Goal: Task Accomplishment & Management: Manage account settings

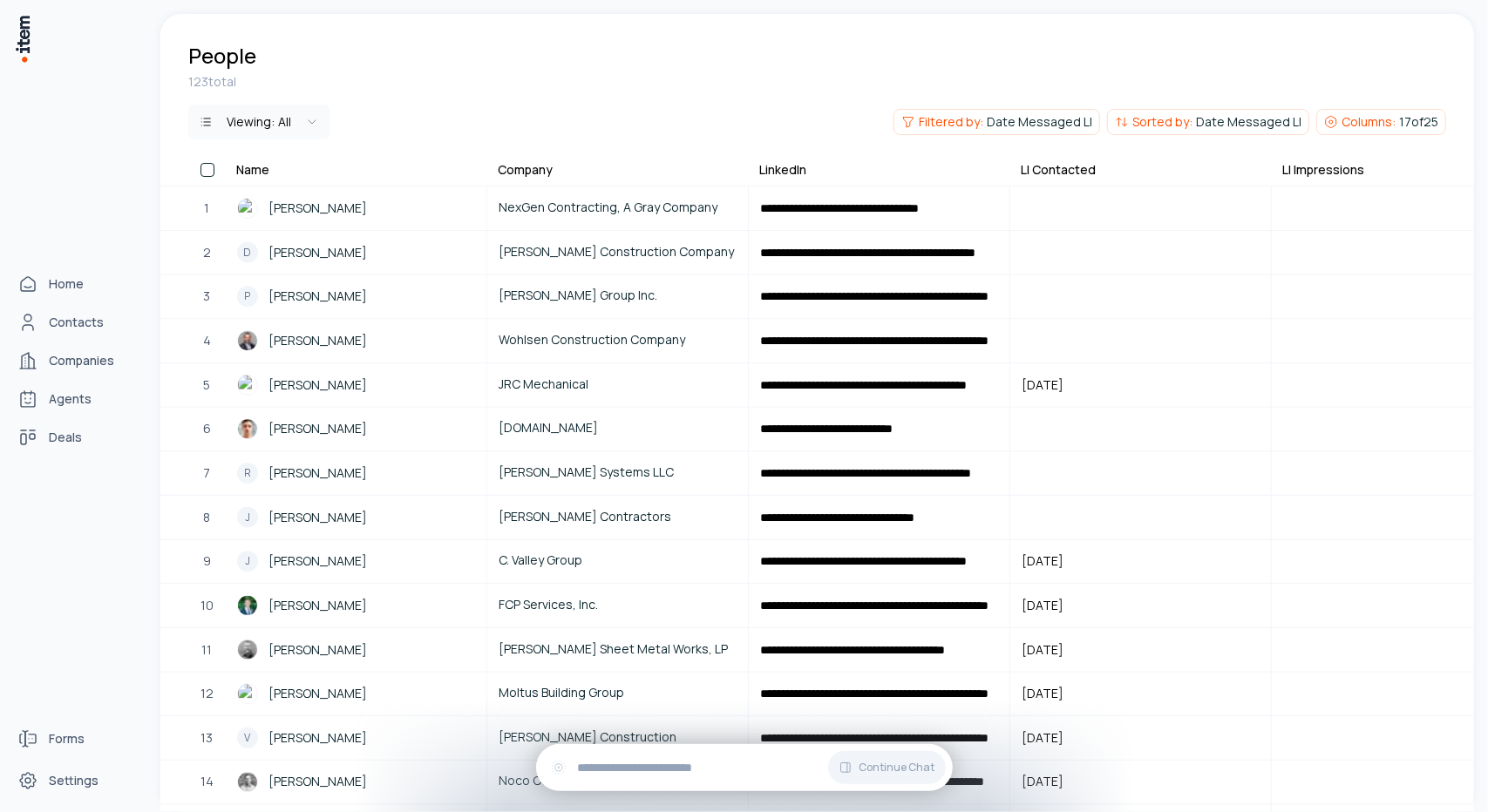
scroll to position [0, 1307]
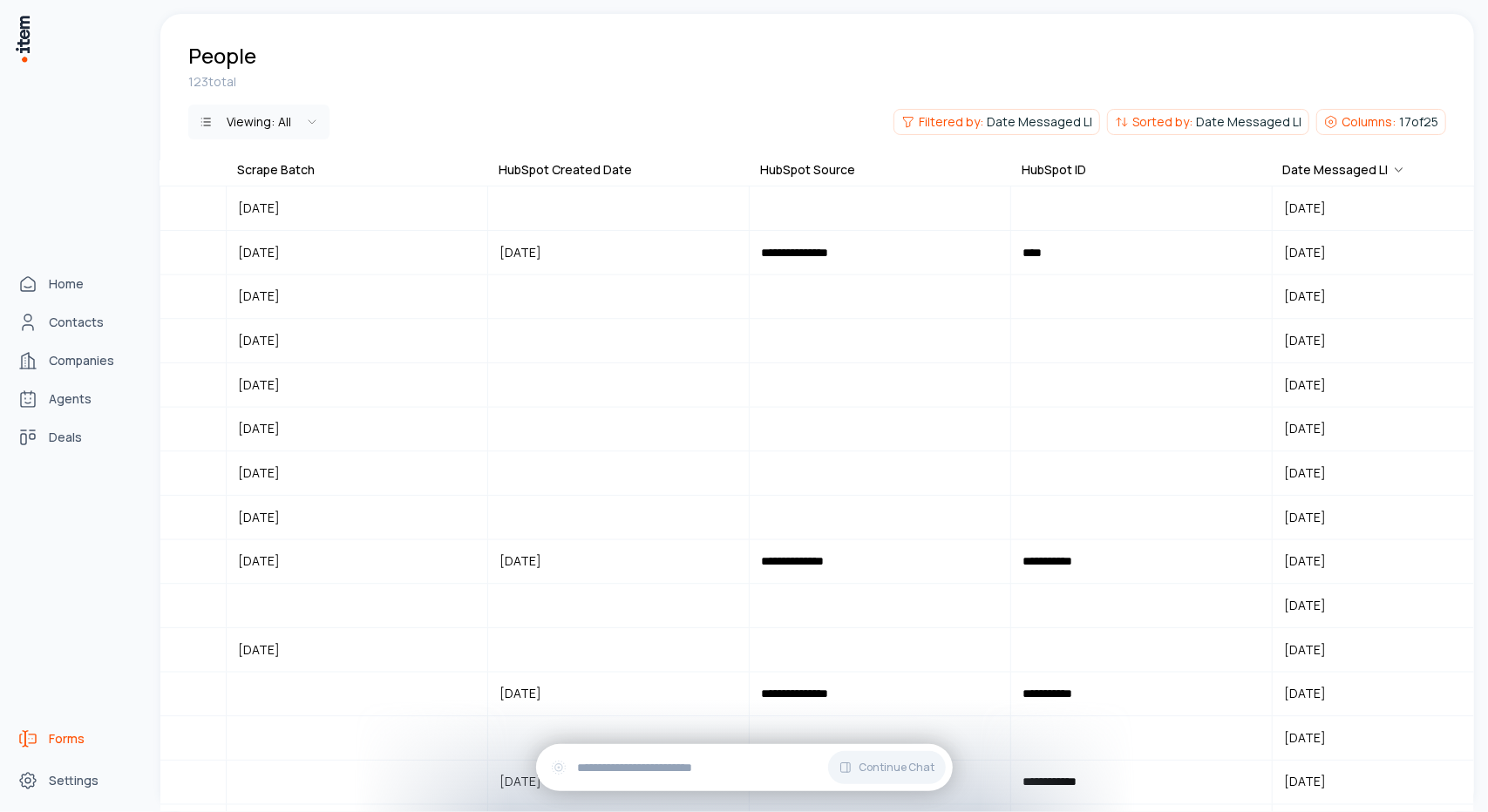
click at [83, 737] on span "Forms" at bounding box center [67, 739] width 35 height 18
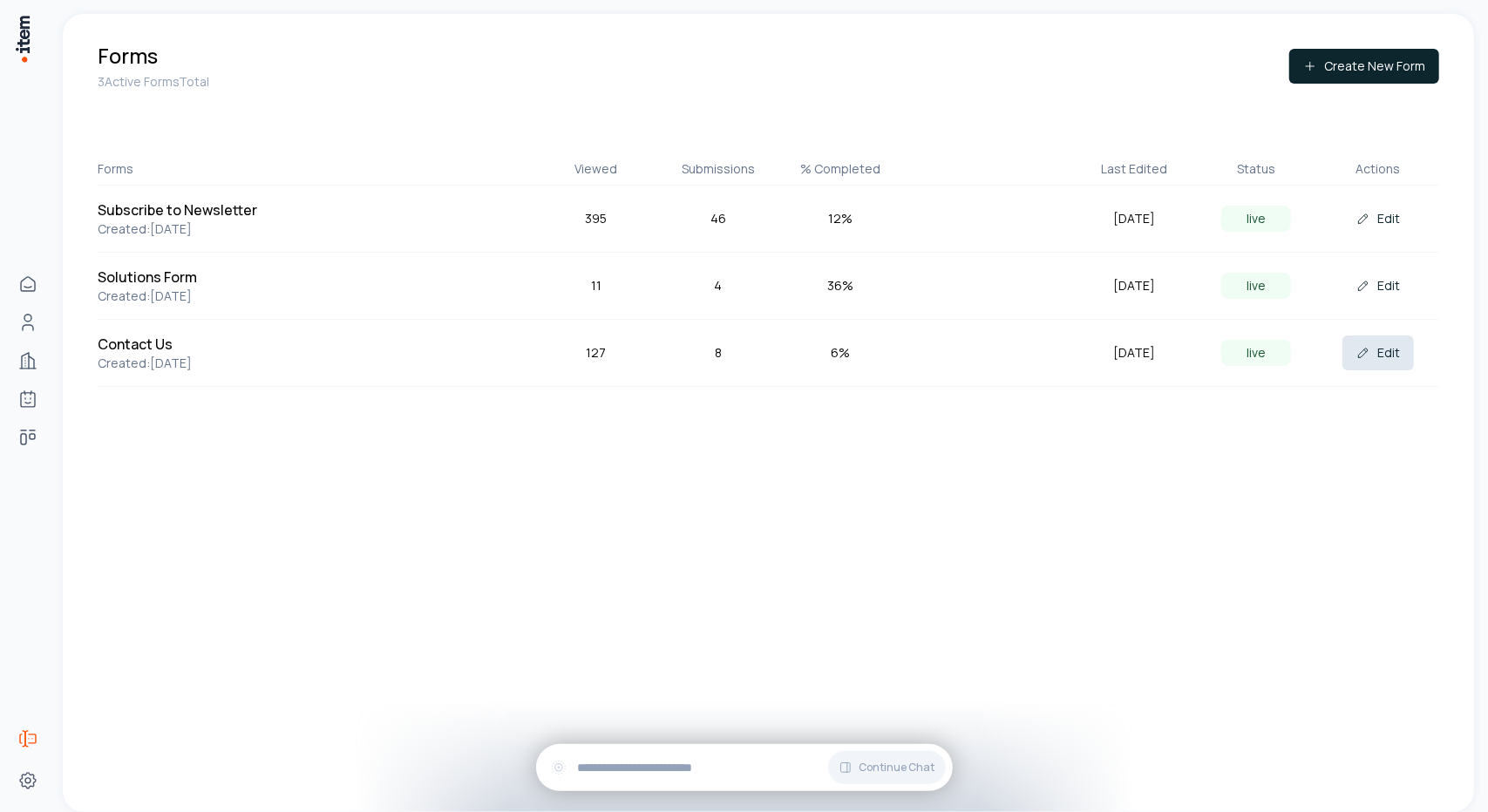
click at [1403, 347] on button "Edit" at bounding box center [1377, 353] width 72 height 35
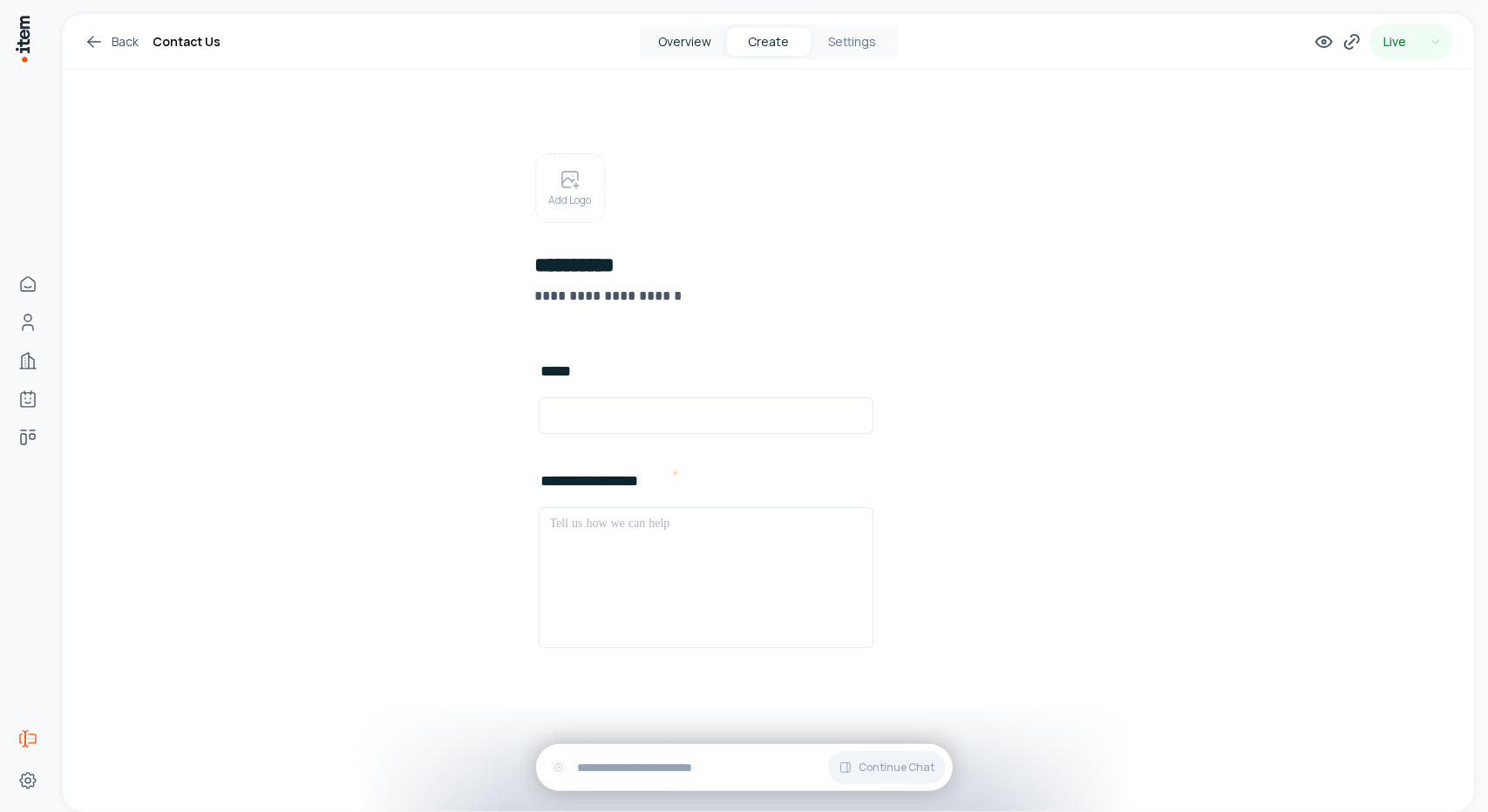
click at [687, 45] on button "Overview" at bounding box center [685, 42] width 84 height 28
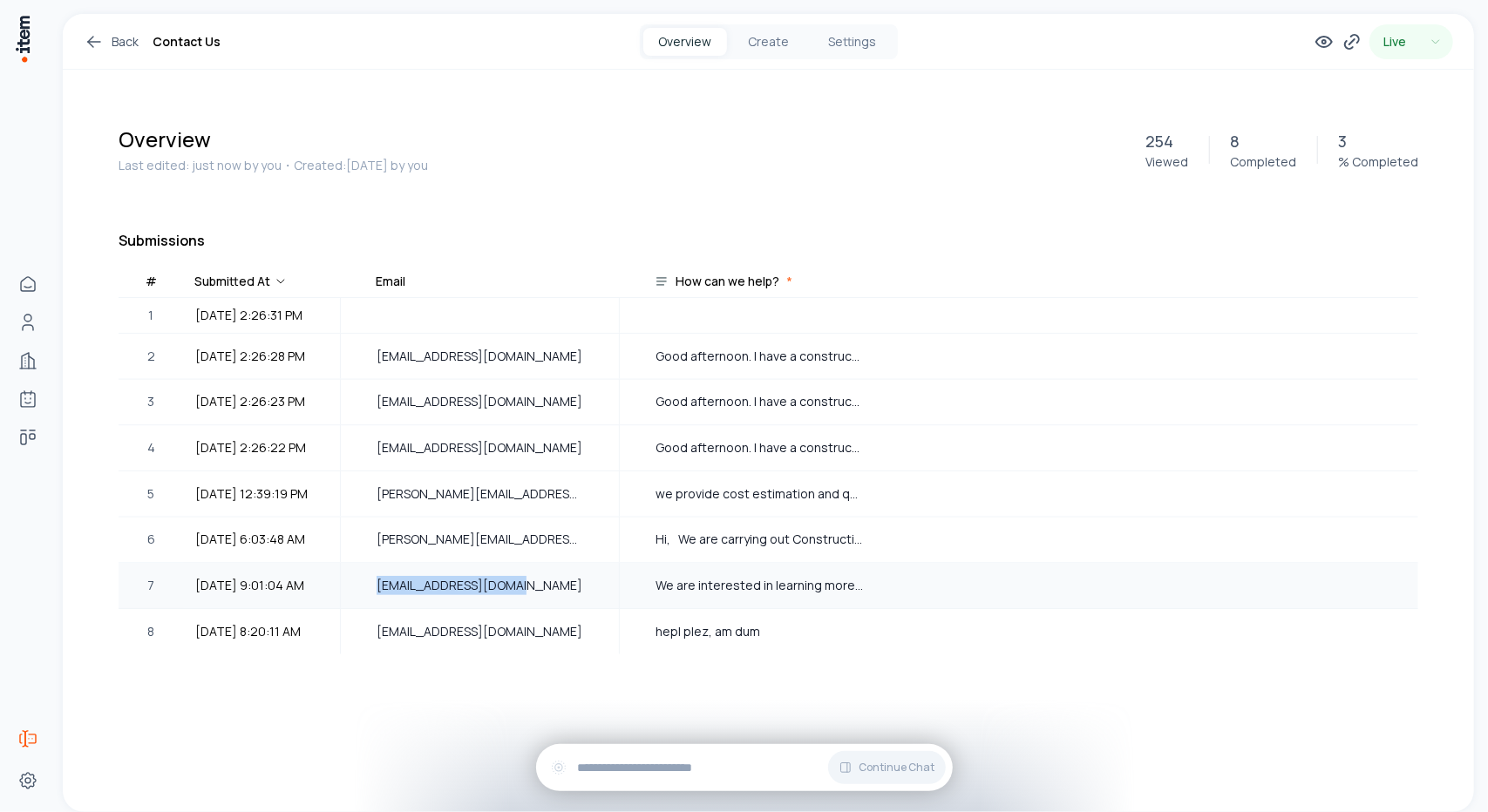
drag, startPoint x: 522, startPoint y: 591, endPoint x: 372, endPoint y: 593, distance: 150.0
click at [372, 593] on div "nstoltzfus@descco.com" at bounding box center [480, 585] width 276 height 44
copy span "nstoltzfus@descco.com"
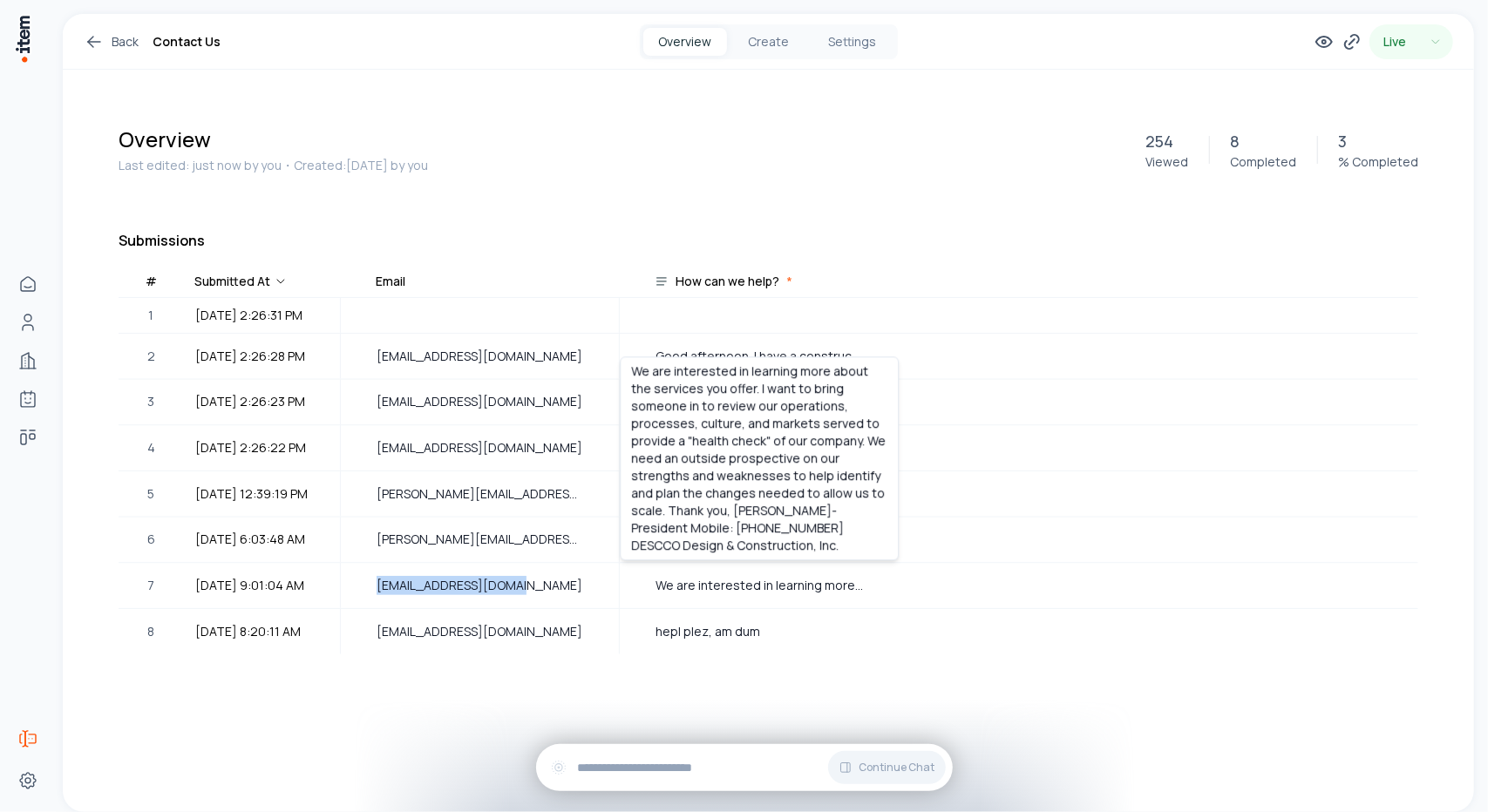
drag, startPoint x: 739, startPoint y: 544, endPoint x: 624, endPoint y: 361, distance: 216.1
click at [624, 361] on div "We are interested in learning more about the services you offer. I want to brin…" at bounding box center [759, 458] width 279 height 203
copy p "We are interested in learning more about the services you offer. I want to brin…"
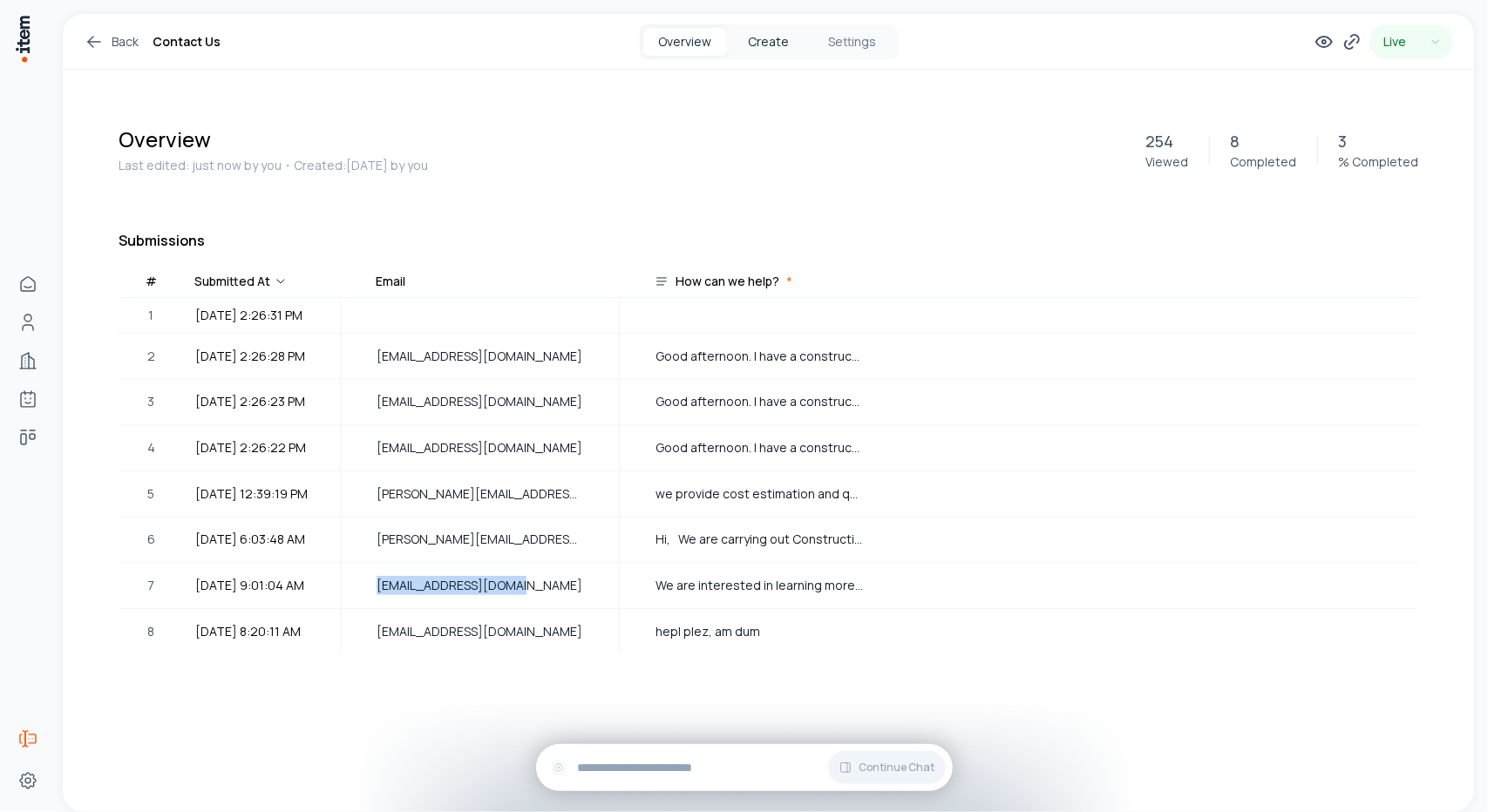
click at [788, 43] on button "Create" at bounding box center [769, 42] width 84 height 28
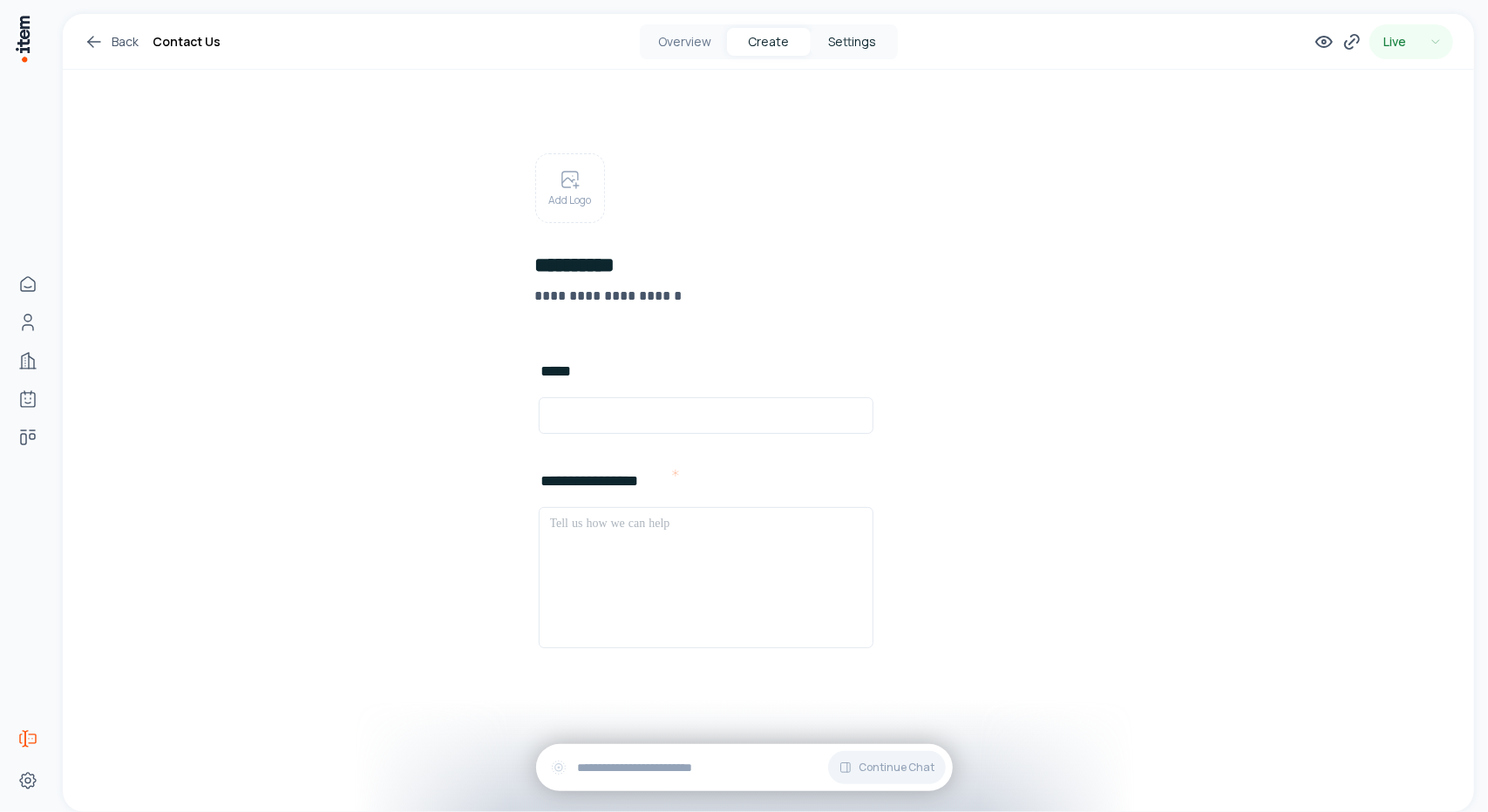
click at [849, 34] on button "Settings" at bounding box center [852, 42] width 84 height 28
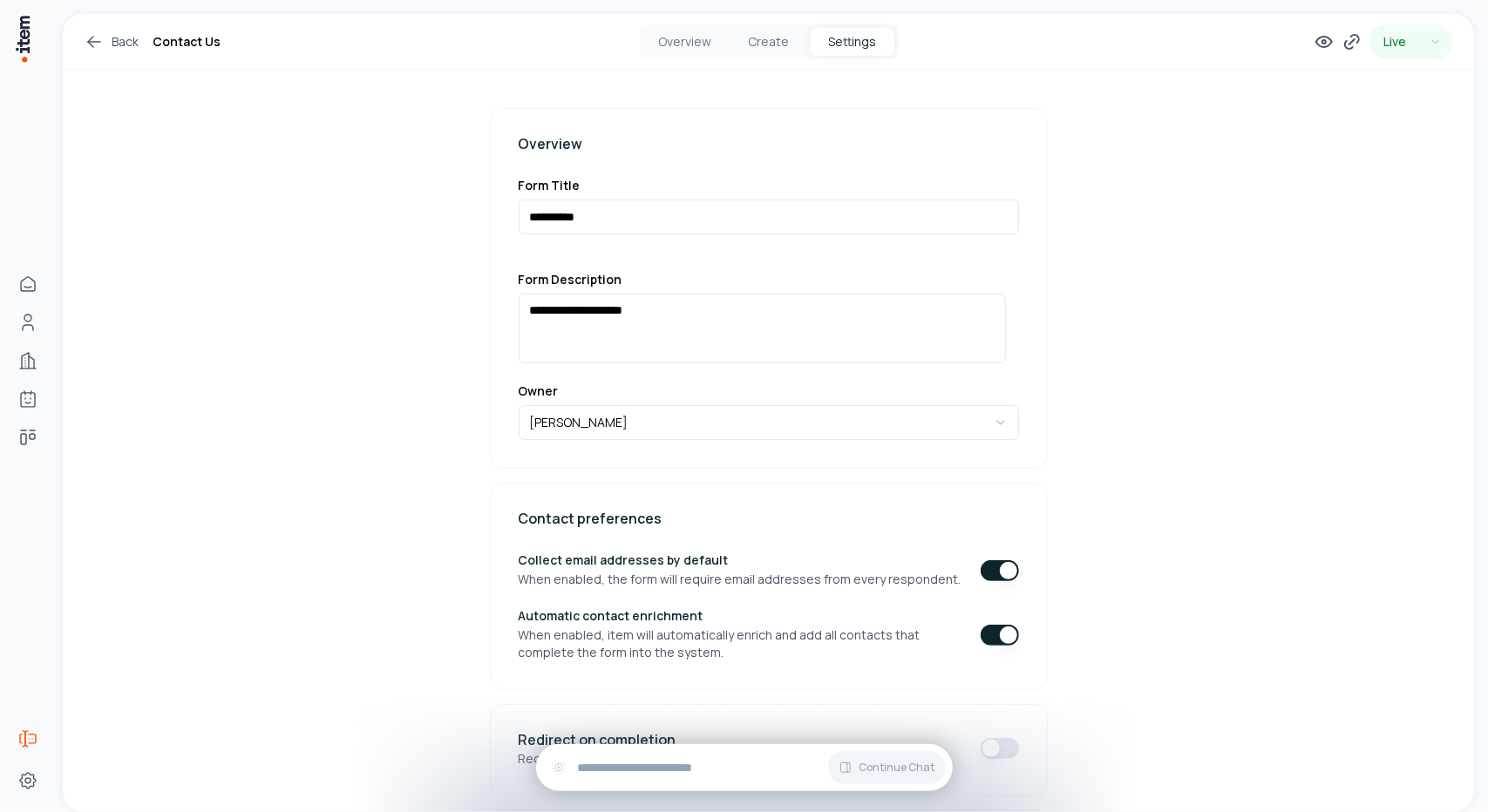
scroll to position [261, 0]
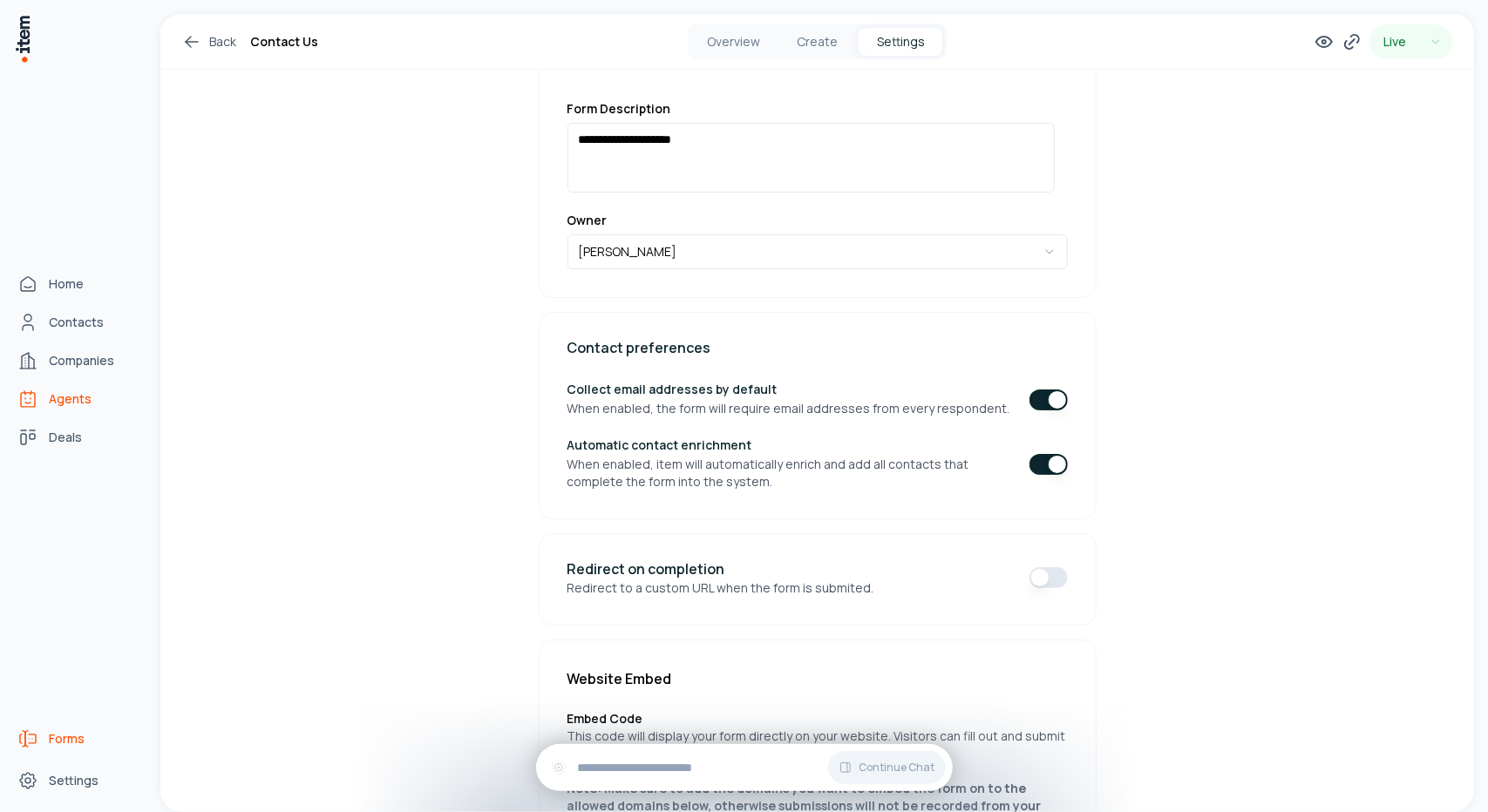
click at [70, 392] on span "Agents" at bounding box center [71, 399] width 43 height 18
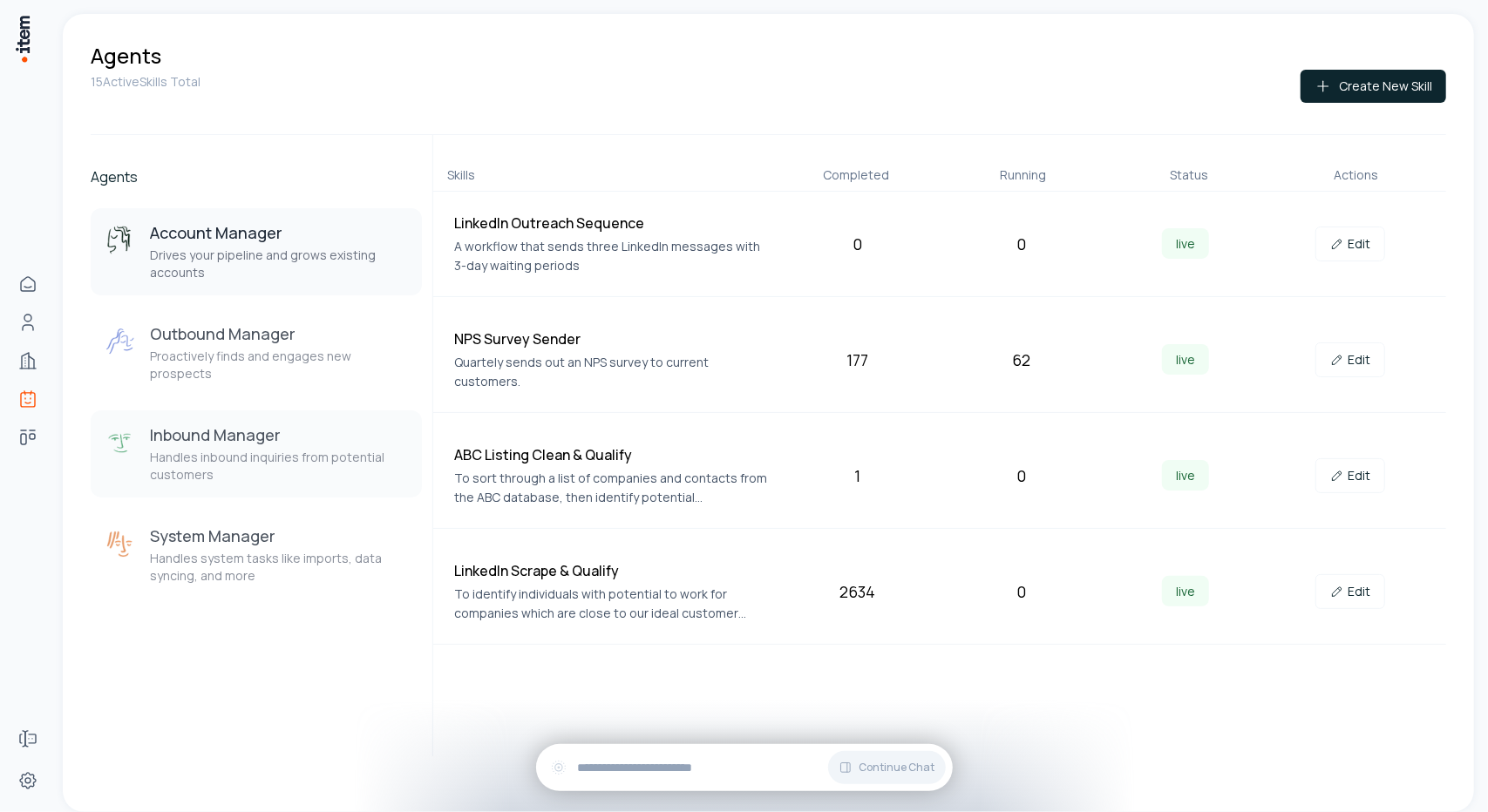
click at [316, 449] on p "Handles inbound inquiries from potential customers" at bounding box center [279, 466] width 258 height 35
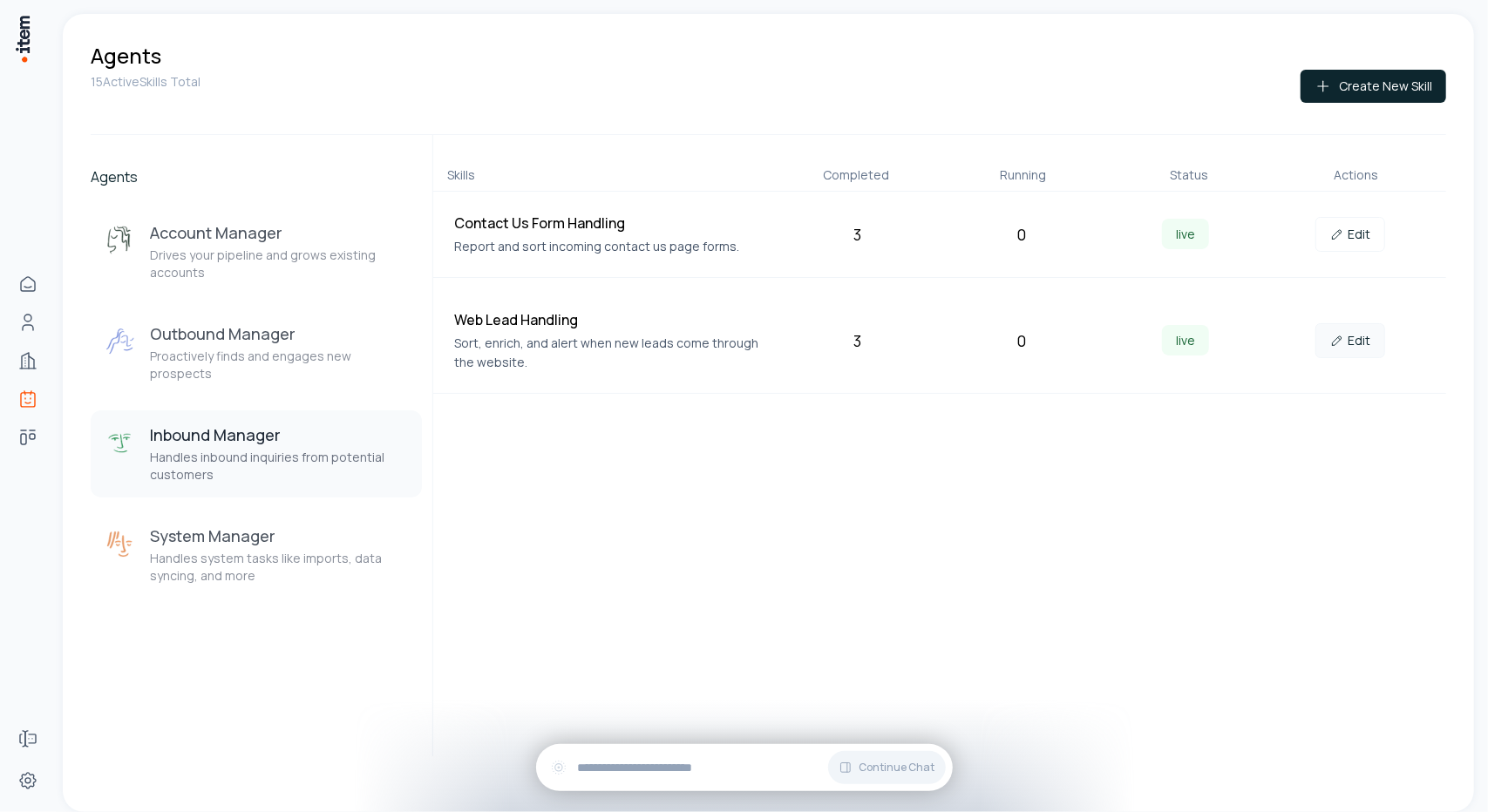
click at [1353, 344] on link "Edit" at bounding box center [1350, 341] width 70 height 35
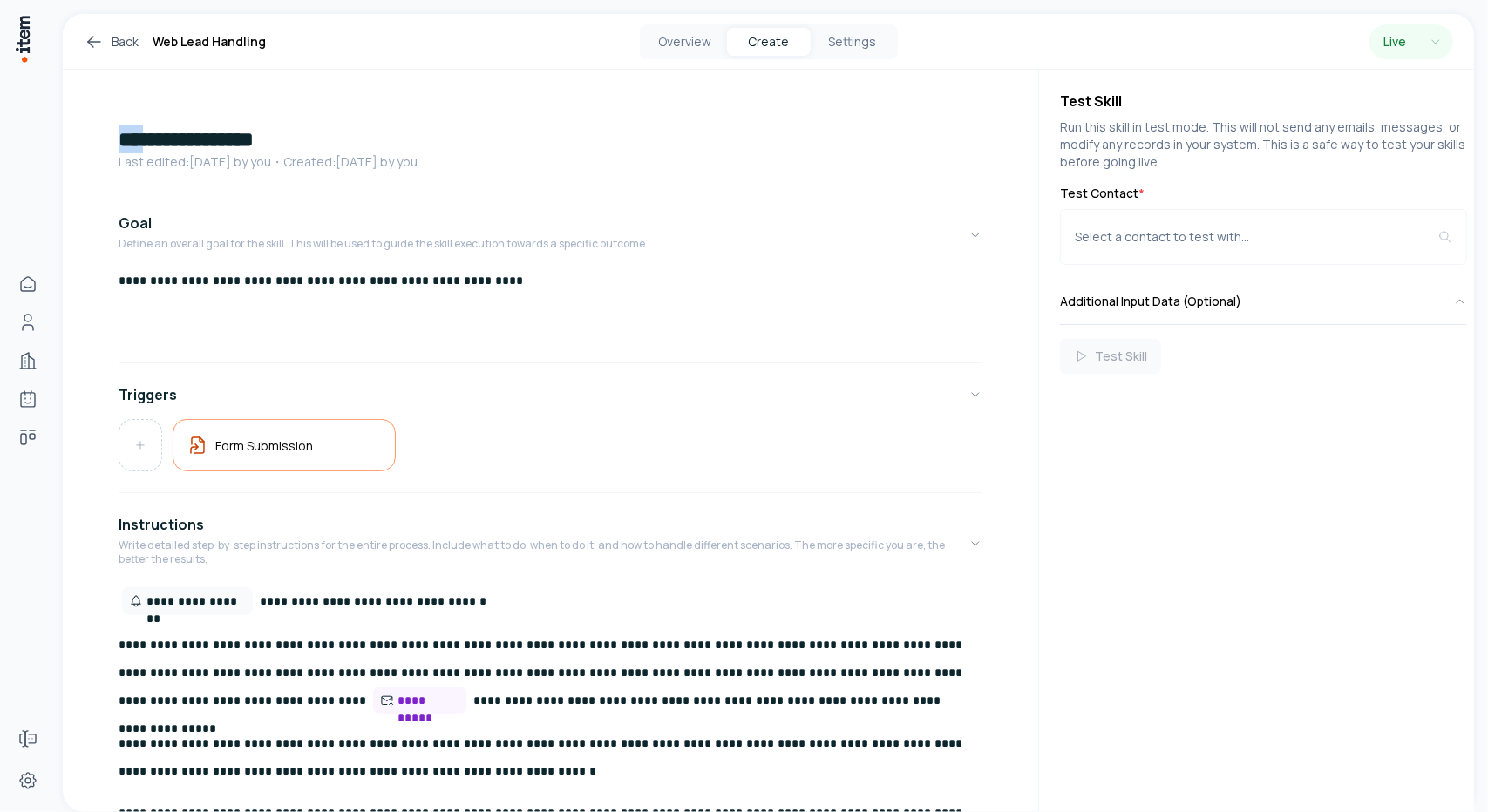
drag, startPoint x: 162, startPoint y: 144, endPoint x: 88, endPoint y: 139, distance: 74.2
click at [88, 139] on div "**********" at bounding box center [551, 698] width 976 height 1256
click at [435, 120] on div "**********" at bounding box center [551, 698] width 976 height 1256
click at [850, 41] on button "Settings" at bounding box center [852, 42] width 84 height 28
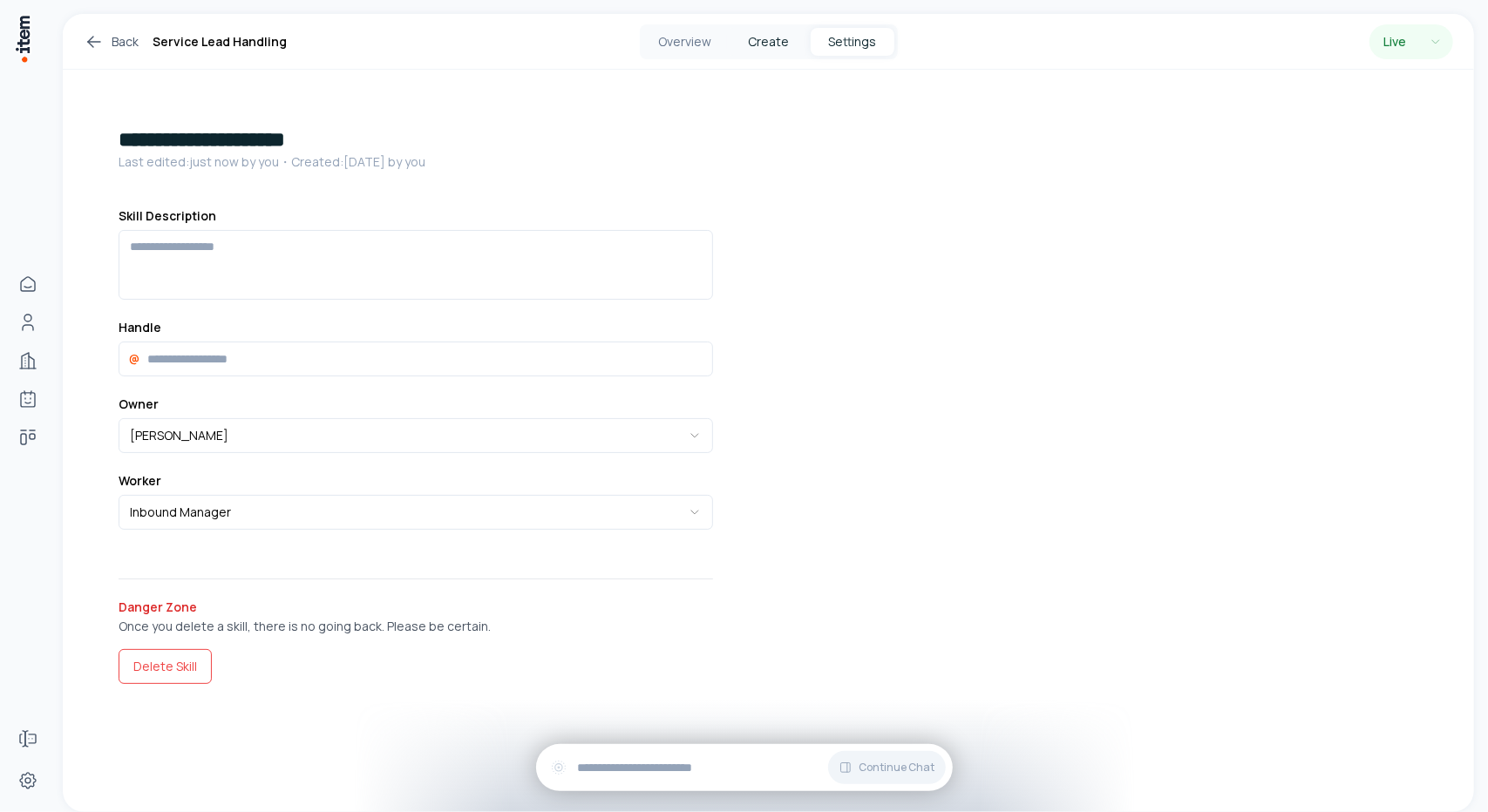
click at [781, 44] on button "Create" at bounding box center [769, 42] width 84 height 28
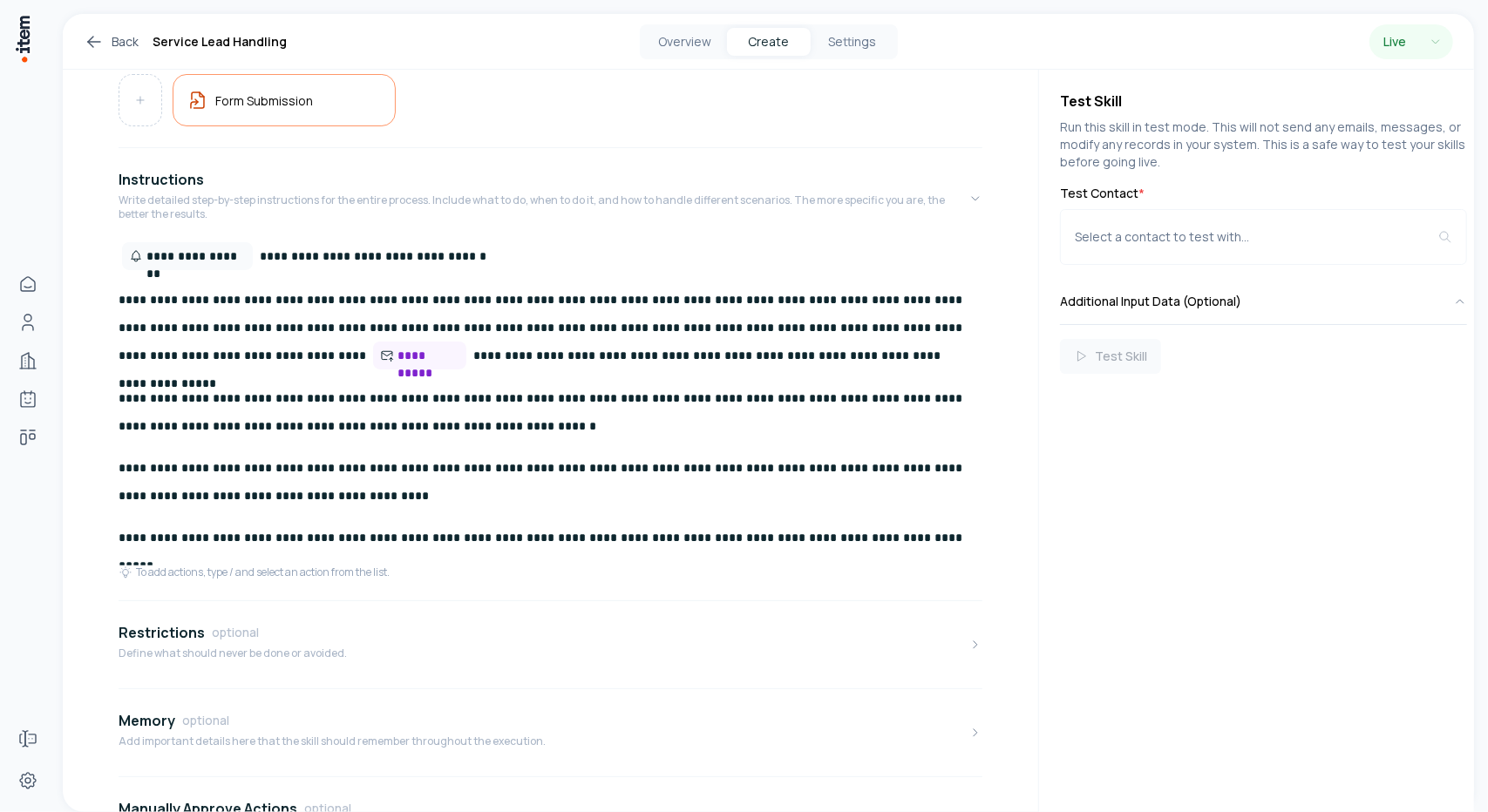
scroll to position [250, 0]
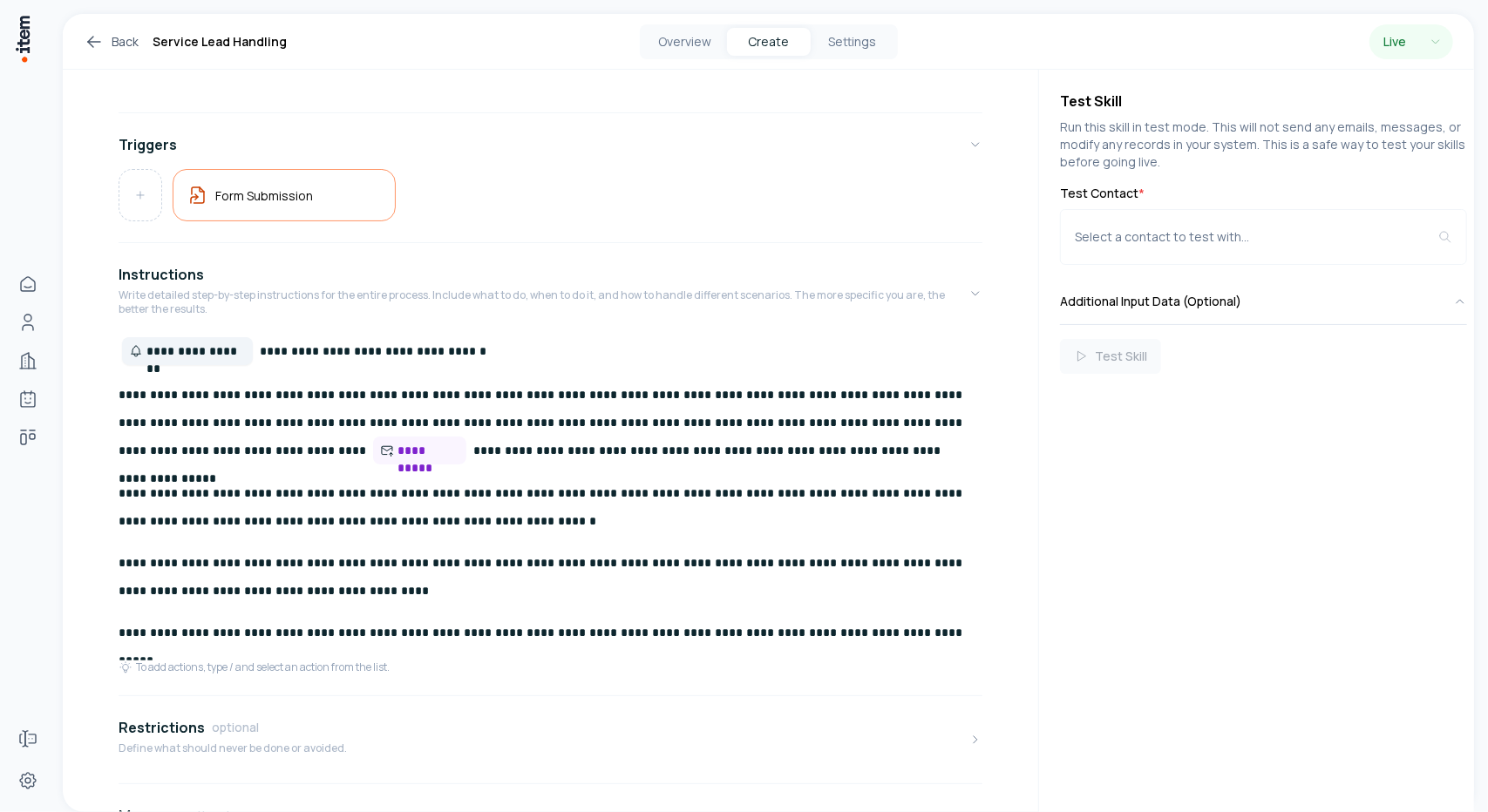
click at [190, 356] on span "**********" at bounding box center [196, 351] width 99 height 18
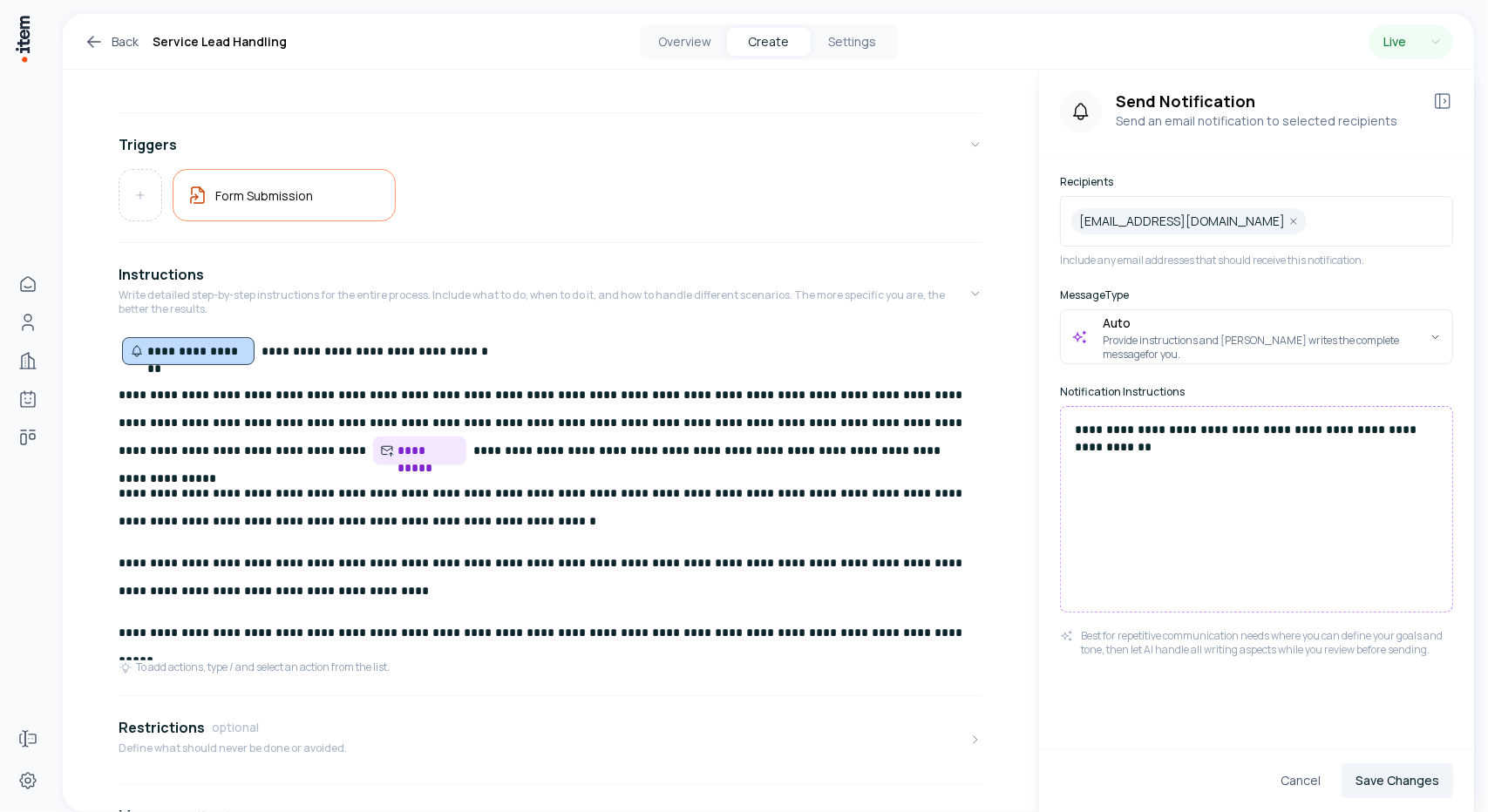
click at [398, 459] on span "**********" at bounding box center [428, 451] width 62 height 18
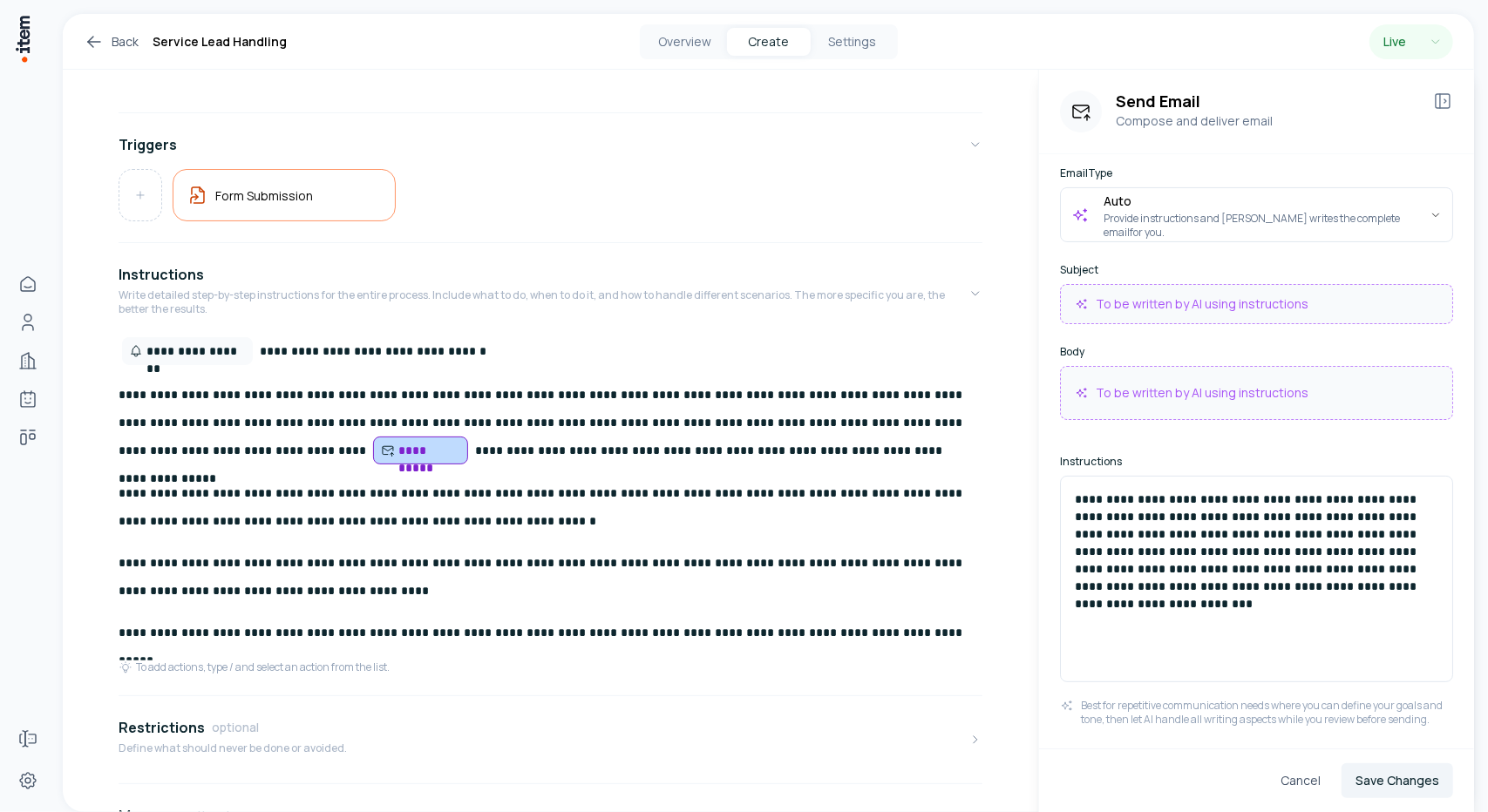
scroll to position [169, 0]
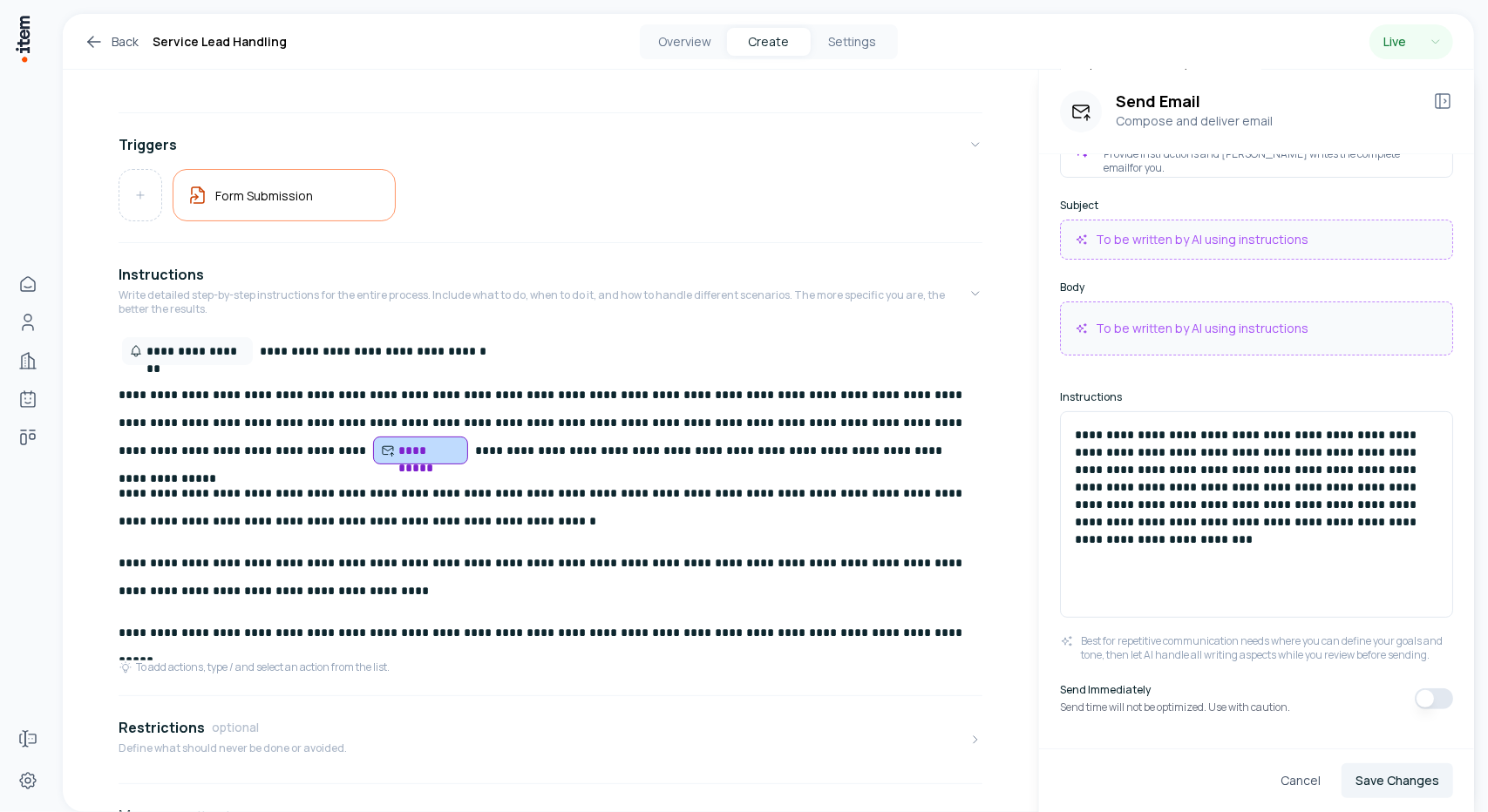
click at [1418, 700] on button "button" at bounding box center [1433, 699] width 38 height 21
click at [209, 353] on span "**********" at bounding box center [196, 351] width 99 height 18
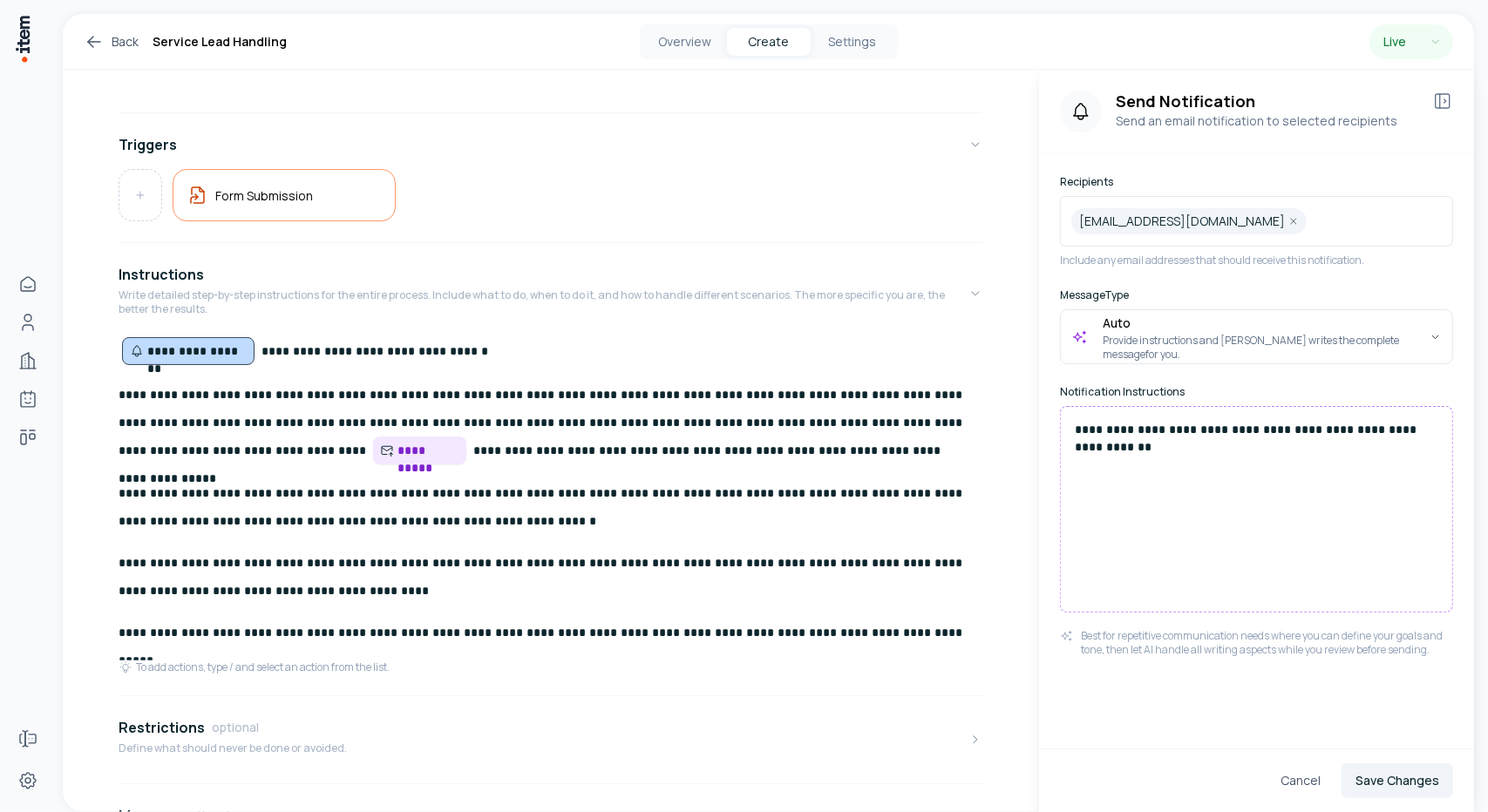
click at [398, 448] on span "**********" at bounding box center [428, 451] width 62 height 18
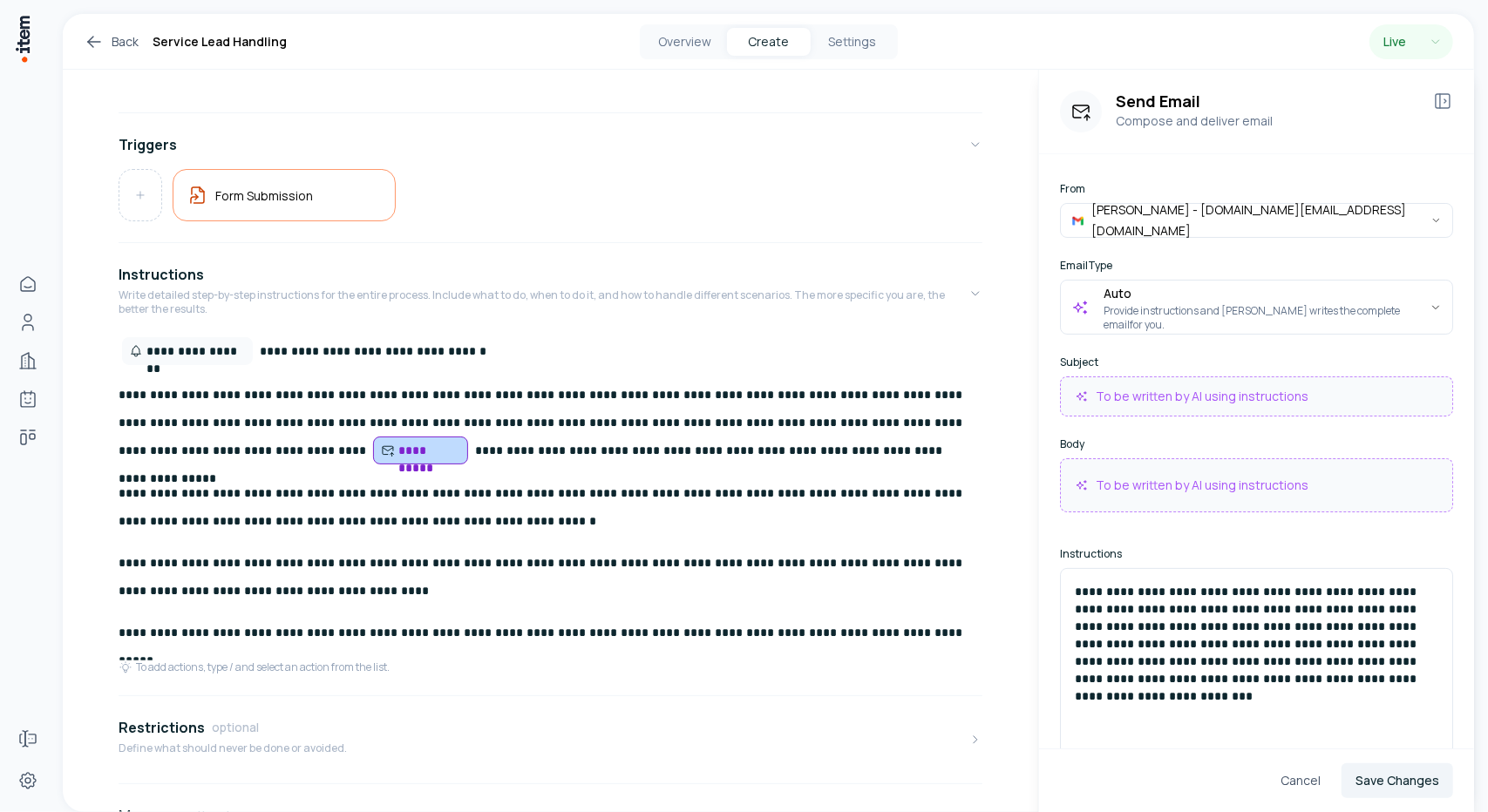
scroll to position [169, 0]
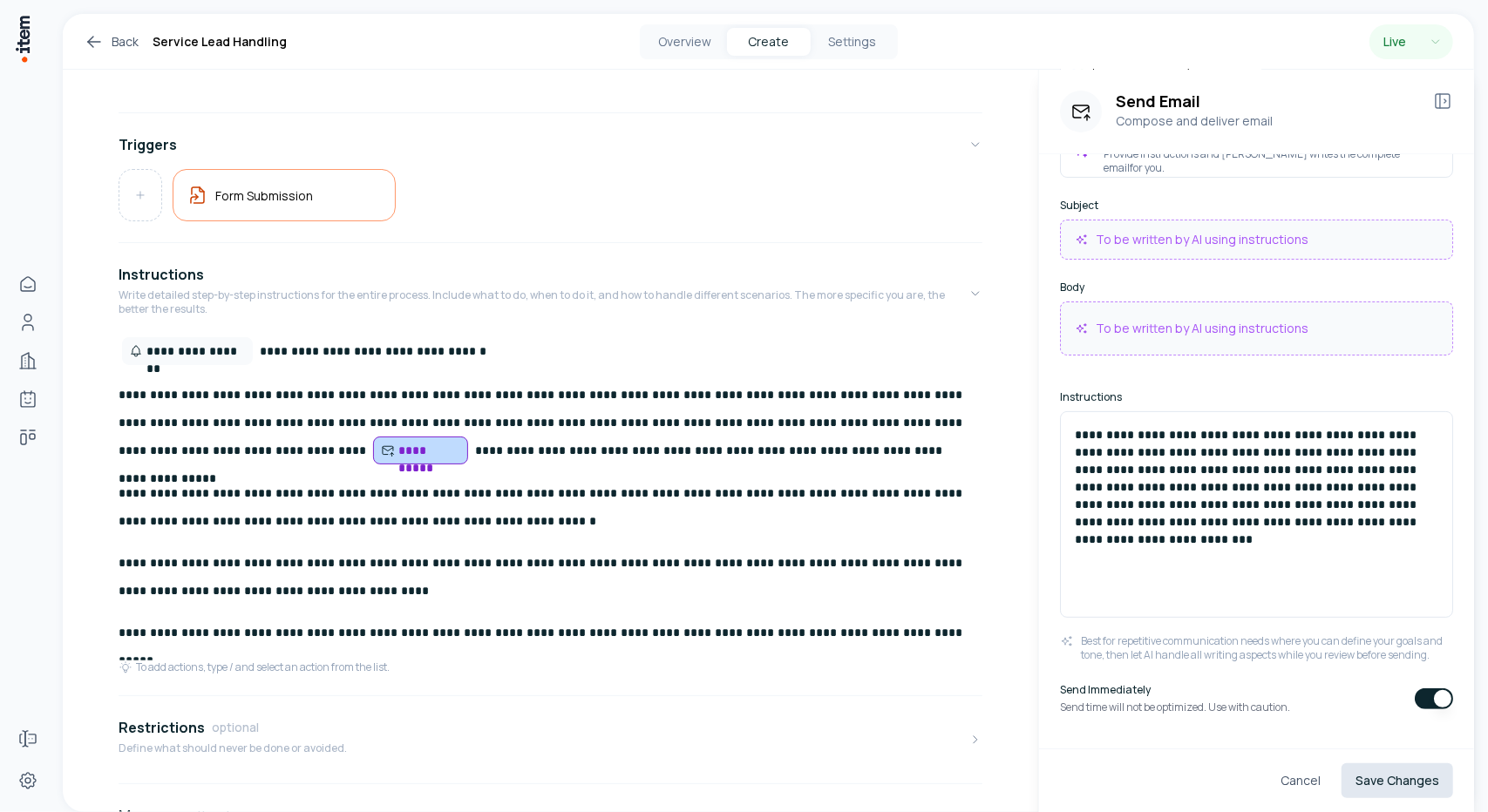
click at [1400, 778] on button "Save Changes" at bounding box center [1397, 781] width 112 height 35
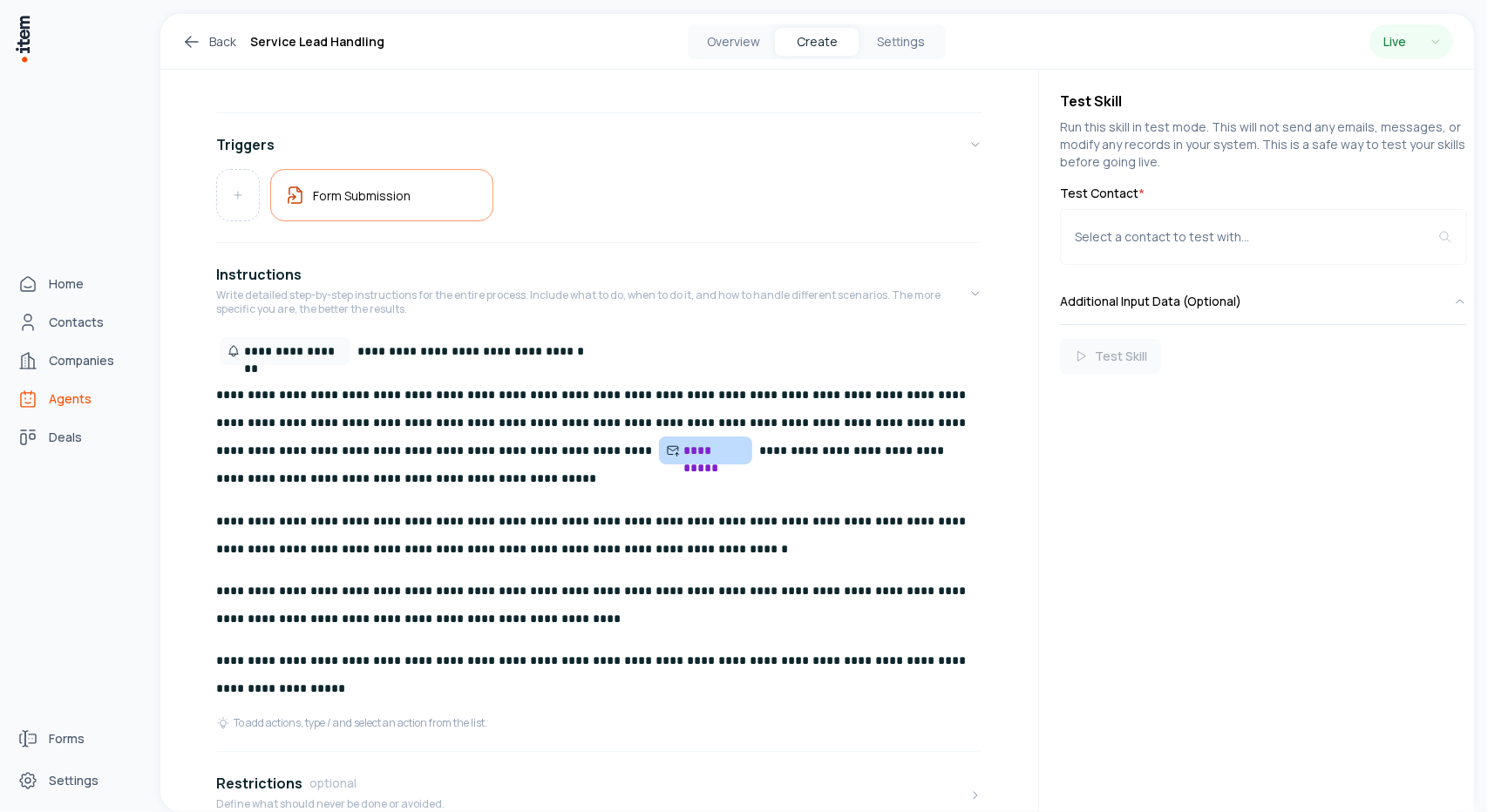
click at [43, 397] on link "Agents" at bounding box center [76, 399] width 133 height 35
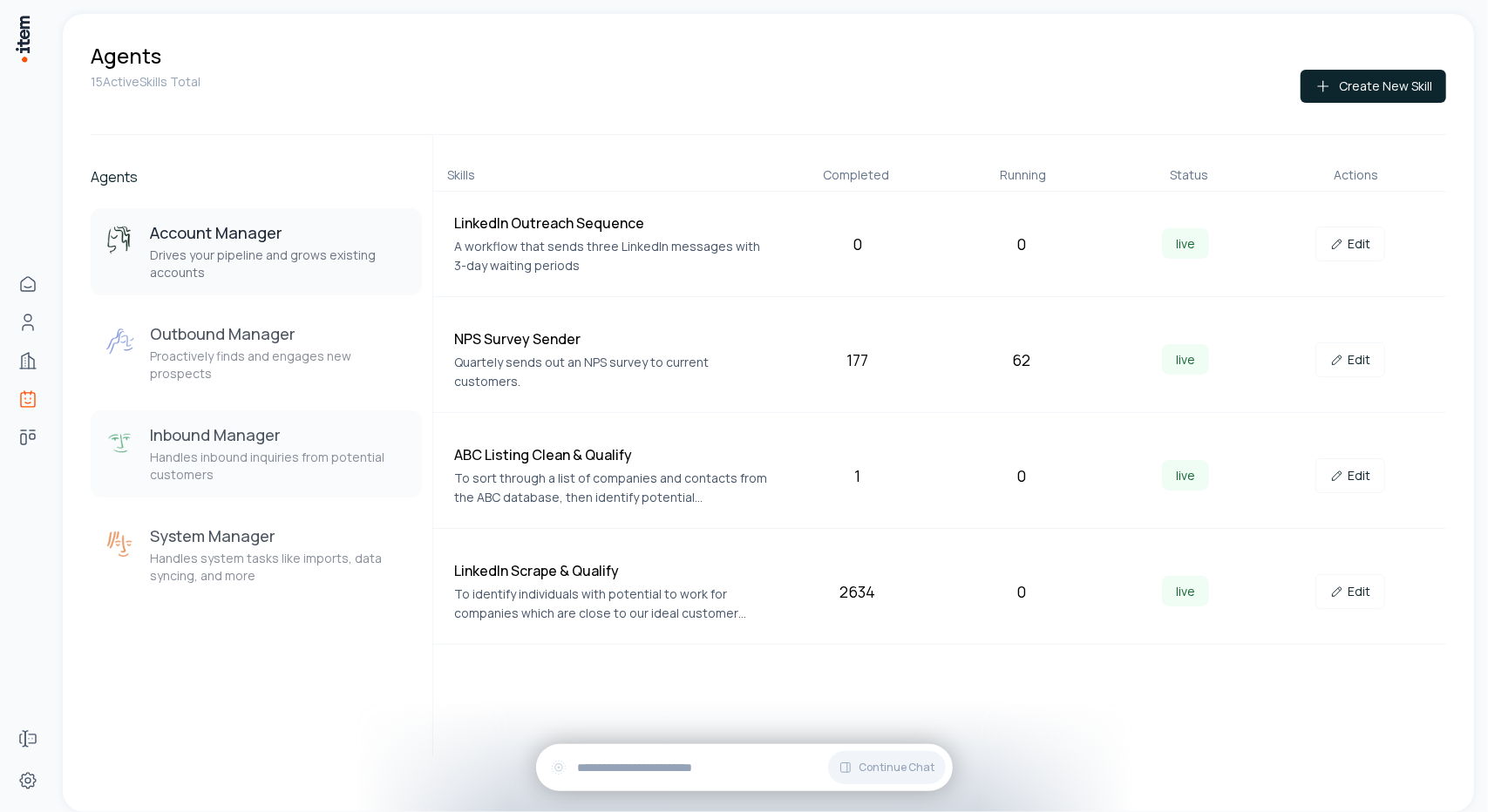
click at [330, 449] on p "Handles inbound inquiries from potential customers" at bounding box center [279, 466] width 258 height 35
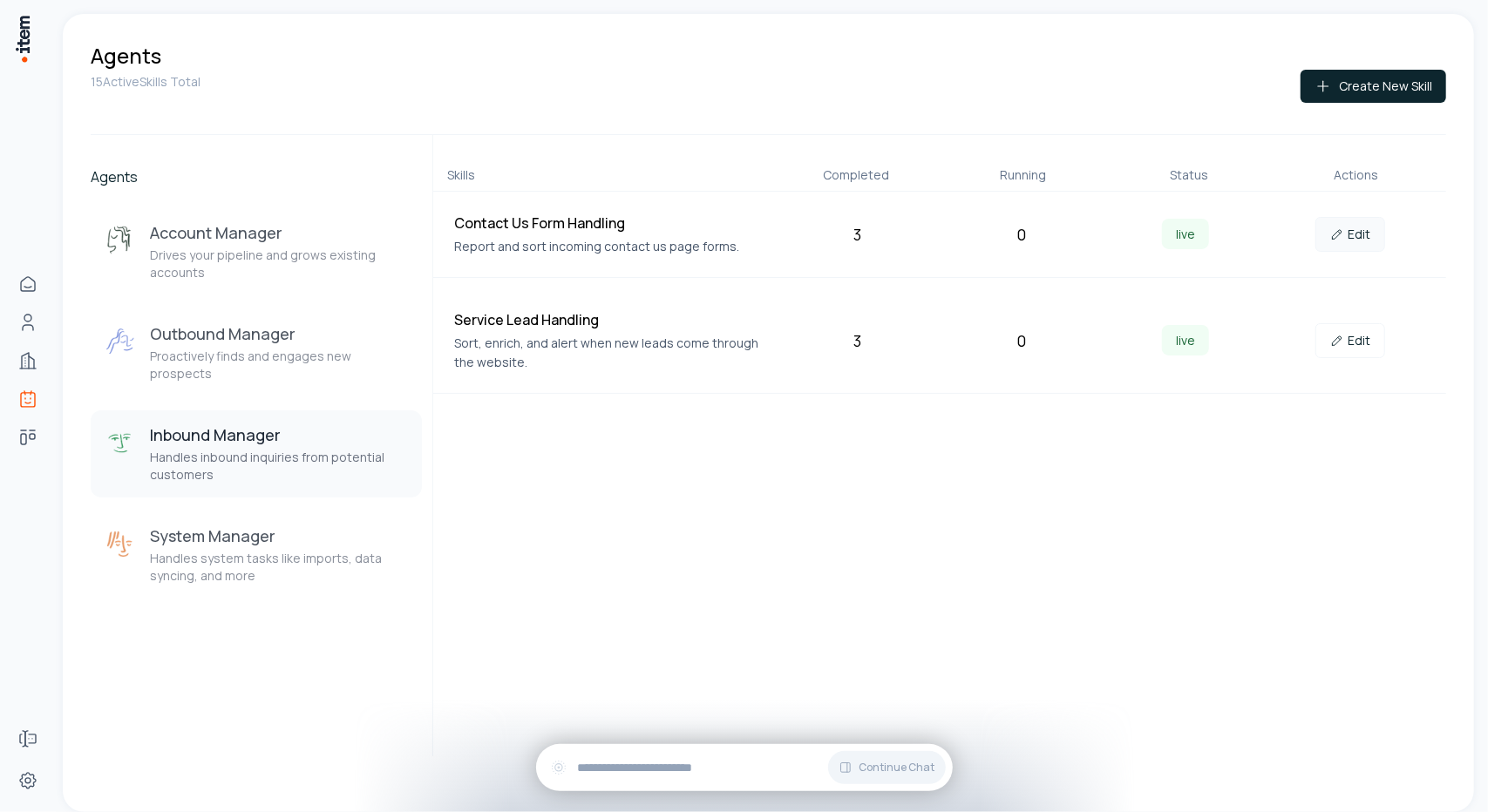
click at [1365, 224] on link "Edit" at bounding box center [1350, 235] width 70 height 35
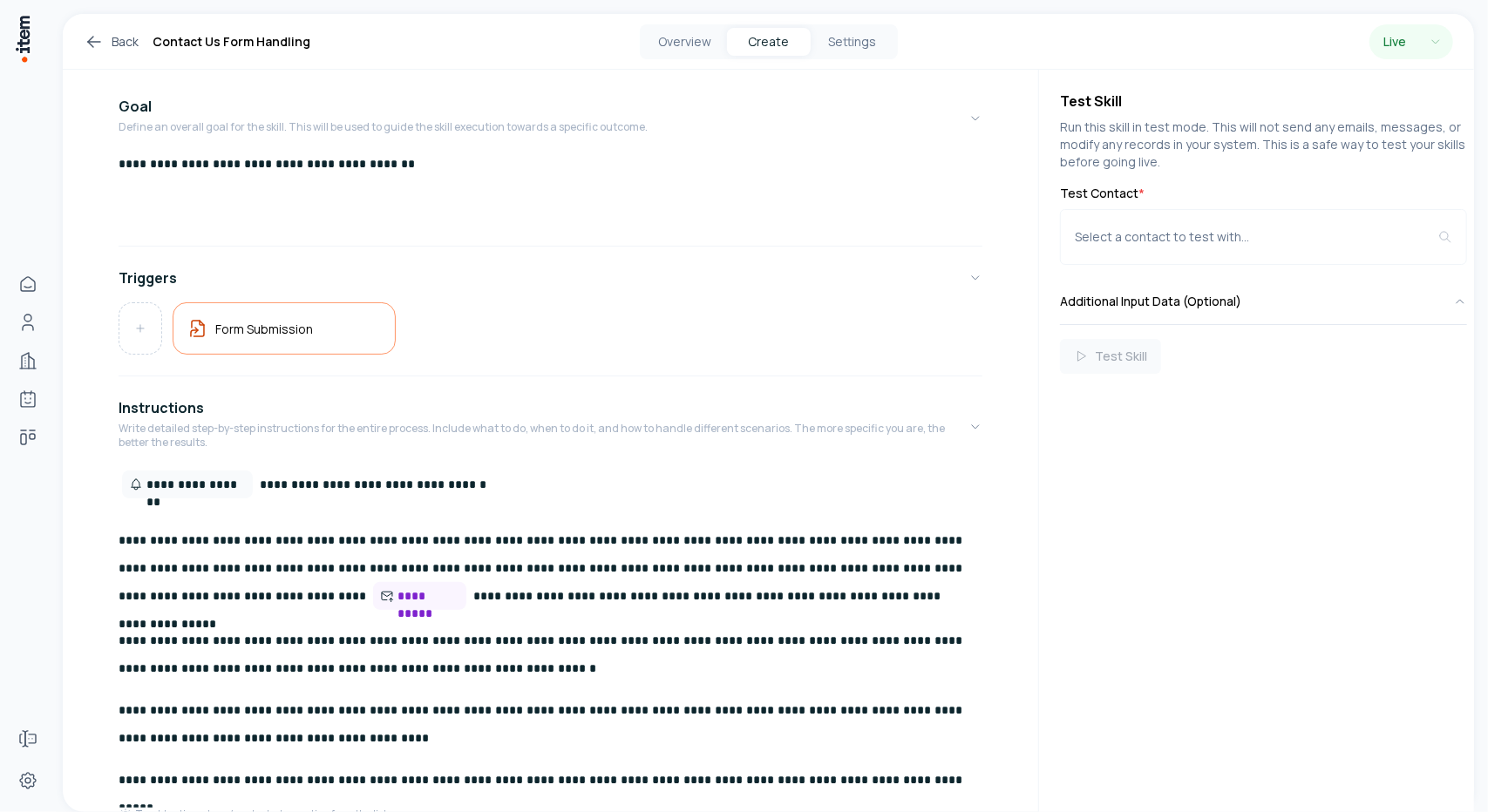
scroll to position [261, 0]
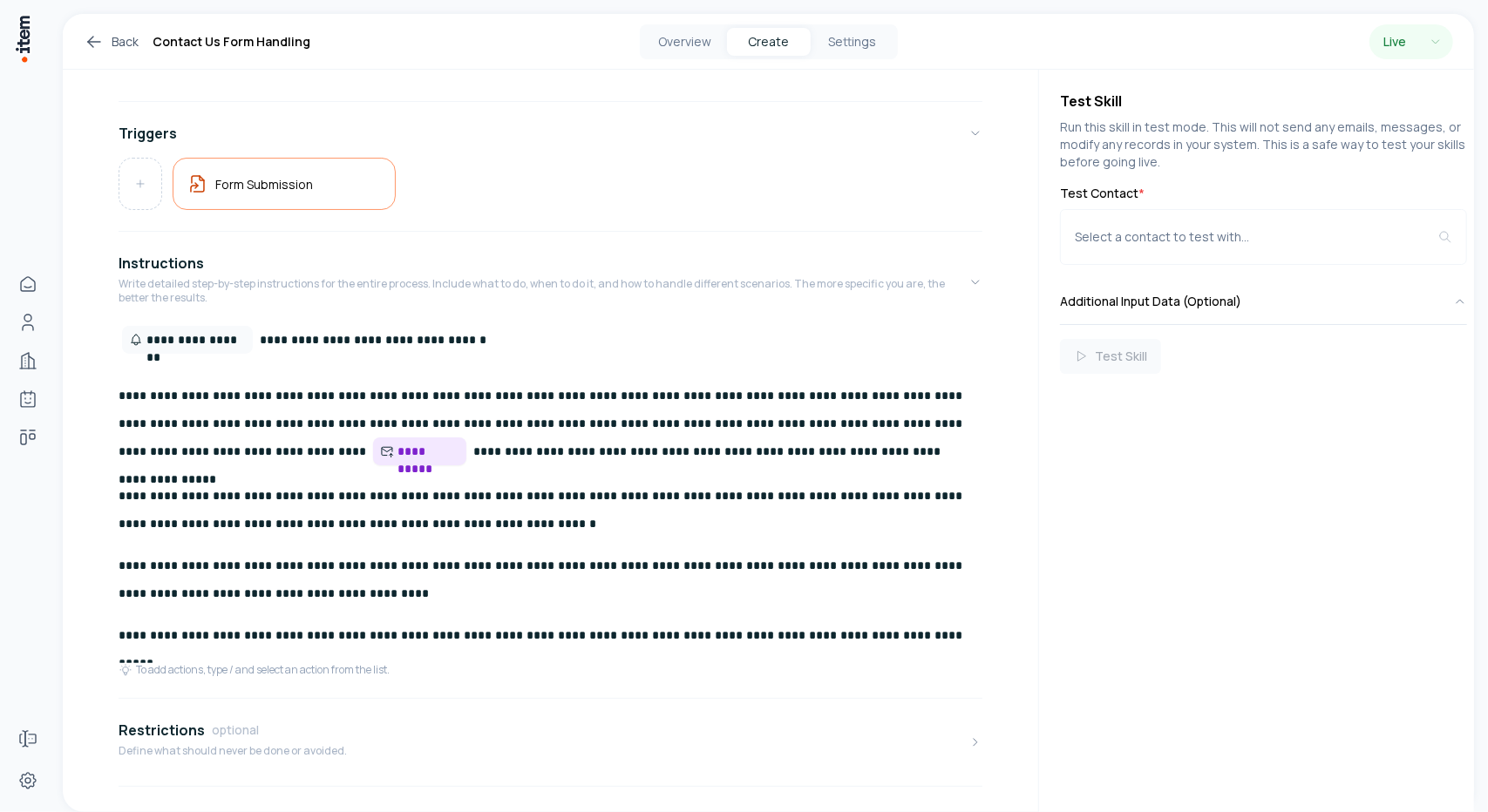
click at [398, 460] on span "**********" at bounding box center [428, 451] width 62 height 18
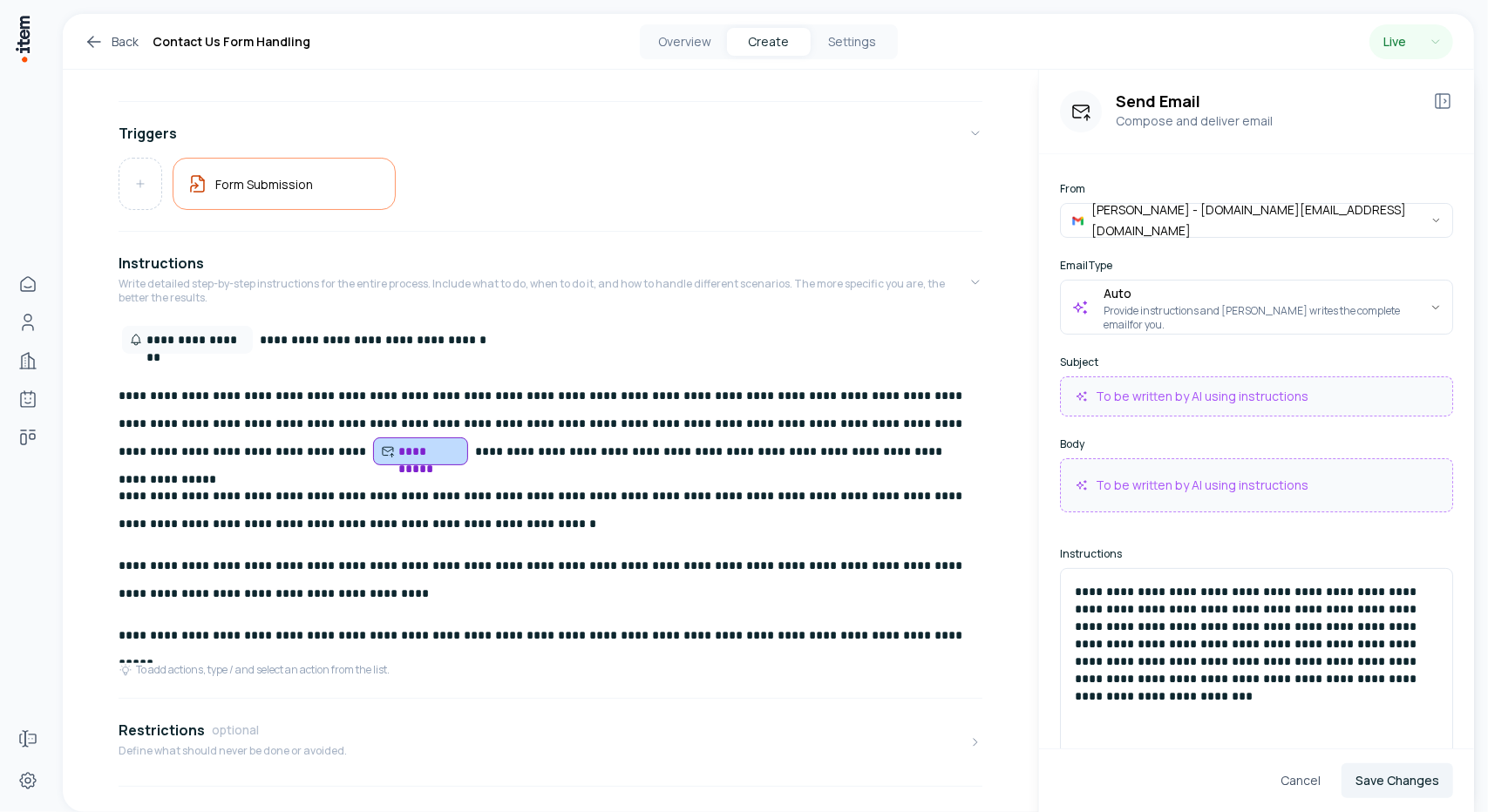
scroll to position [169, 0]
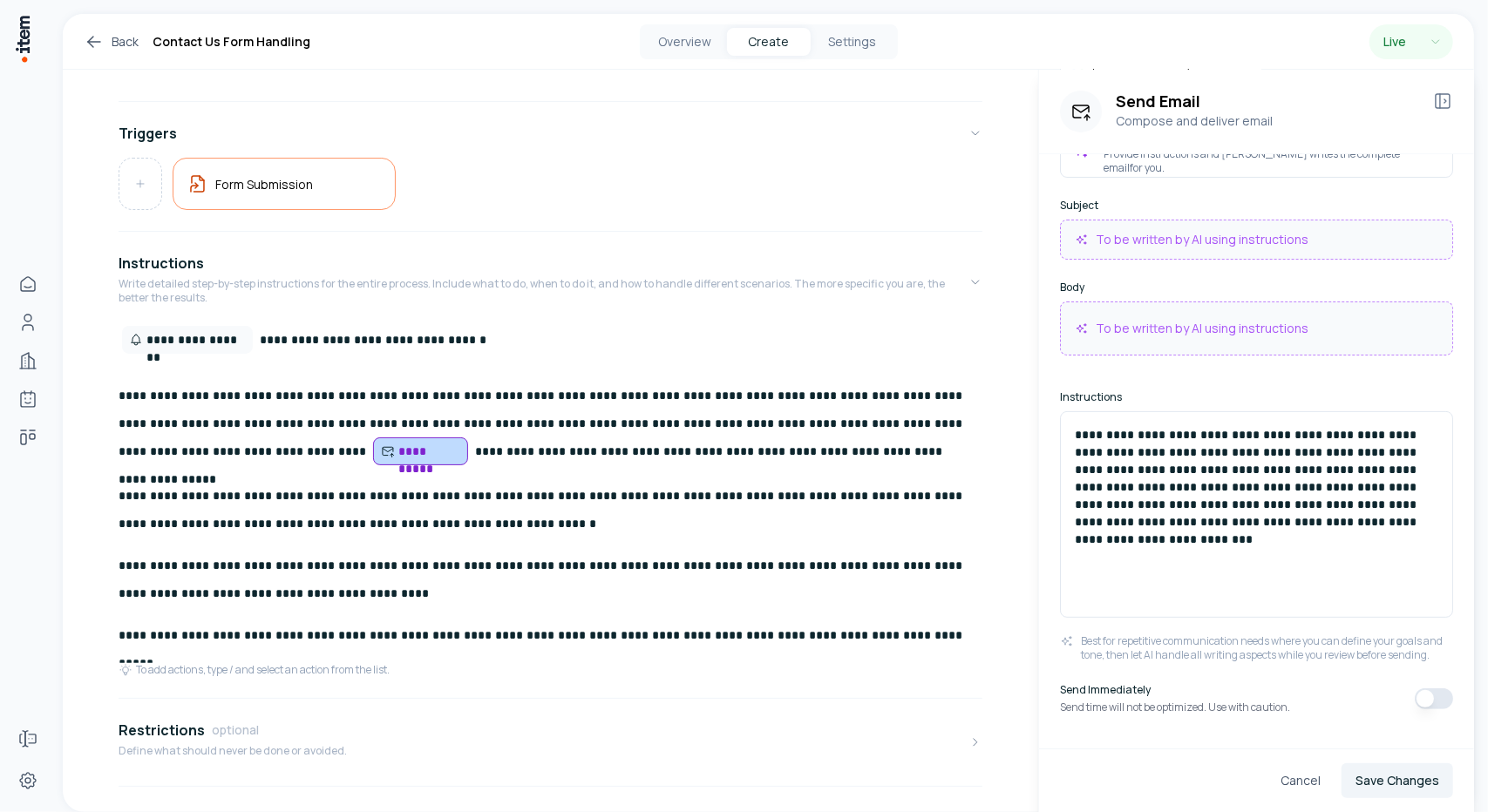
click at [1420, 700] on button "button" at bounding box center [1433, 699] width 38 height 21
click at [1393, 783] on button "Save Changes" at bounding box center [1397, 781] width 112 height 35
